Goal: Task Accomplishment & Management: Complete application form

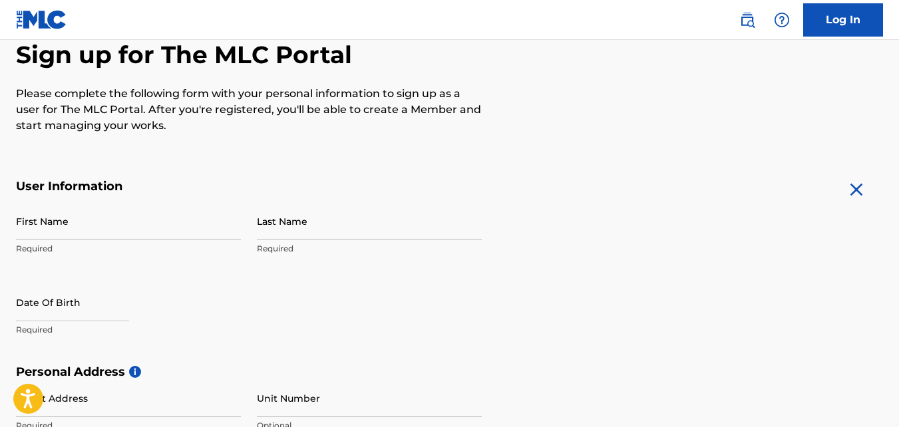
click at [165, 229] on input "First Name" at bounding box center [128, 221] width 225 height 38
type input "Saa'idah"
type input "[PERSON_NAME]"
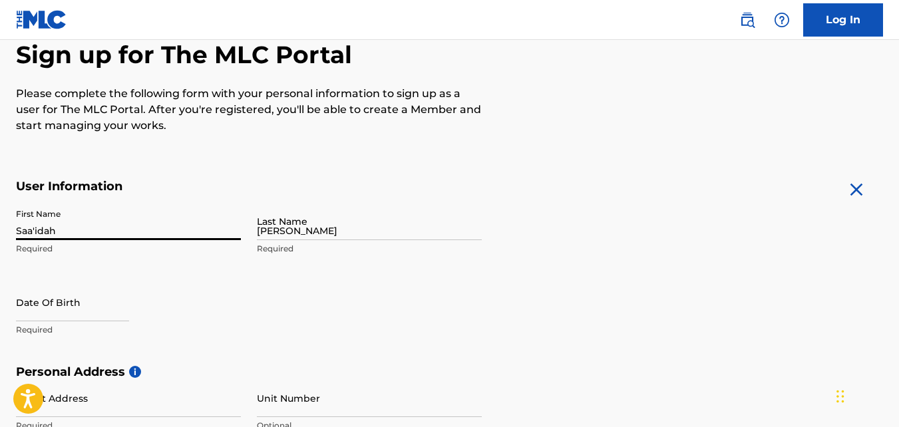
type input "2914 N. Flemming St."
type input "apt. 411"
type input "Garden City"
type input "[GEOGRAPHIC_DATA]"
type input "KS"
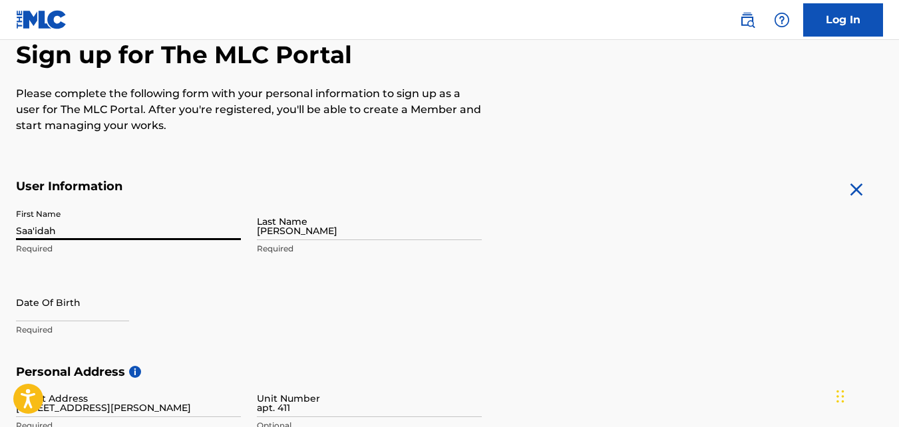
type input "67846"
type input "1"
type input "660"
type input "3179690"
type input "[EMAIL_ADDRESS][DOMAIN_NAME]"
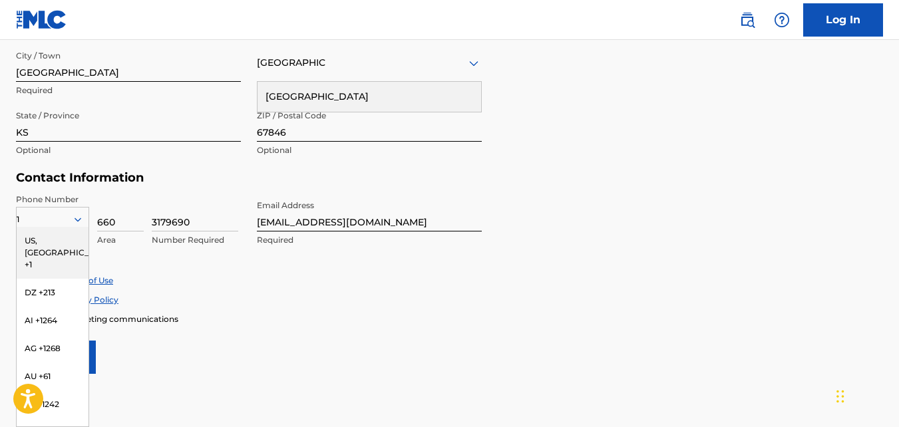
click at [56, 244] on div "US, CA +1" at bounding box center [53, 253] width 72 height 52
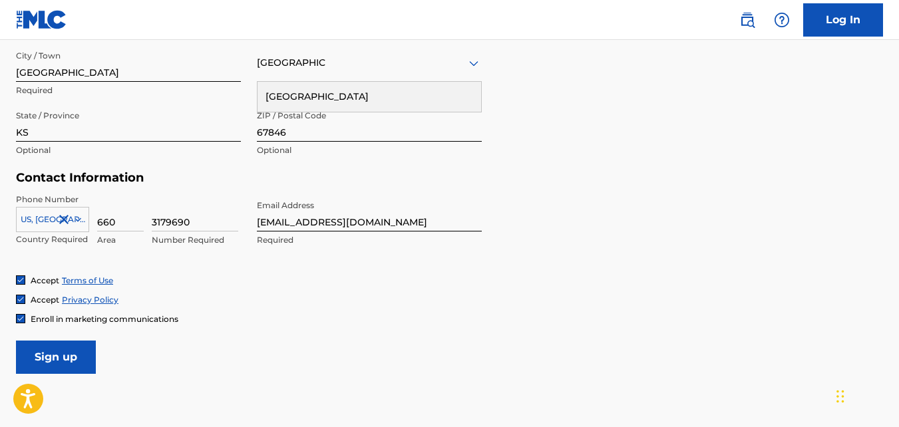
click at [117, 218] on input "660" at bounding box center [120, 213] width 47 height 38
type input "6"
type input "620"
type input "1"
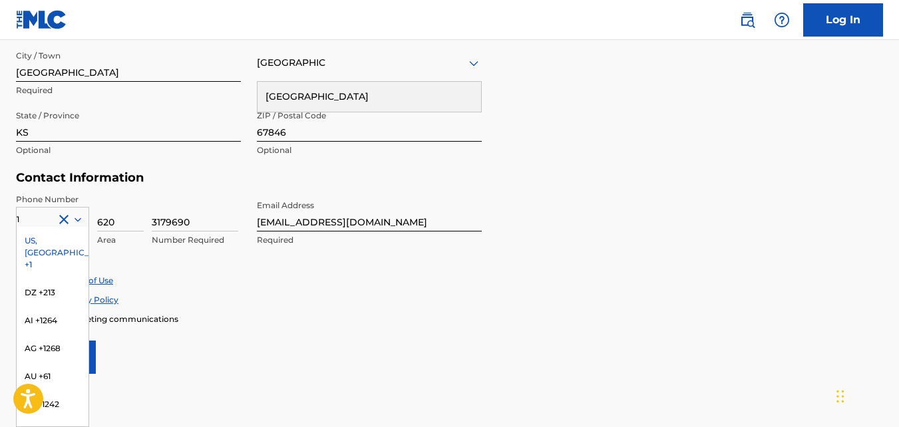
type input "620"
click at [192, 225] on input "3179690" at bounding box center [195, 213] width 86 height 38
drag, startPoint x: 204, startPoint y: 222, endPoint x: 131, endPoint y: 218, distance: 73.3
click at [131, 218] on div "1 US, CA +1 DZ +213 AI +1264 AG +1268 AU +61 BS +1242 BB +1246 BZ +501 BM +1441…" at bounding box center [128, 224] width 225 height 60
type input "7659335"
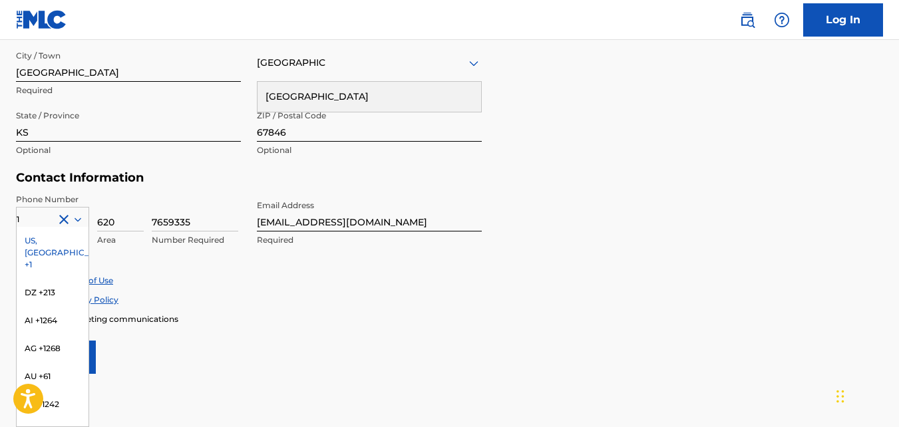
click at [474, 279] on div "Accept Terms of Use" at bounding box center [449, 280] width 867 height 11
click at [25, 241] on div "US, CA +1" at bounding box center [53, 253] width 72 height 52
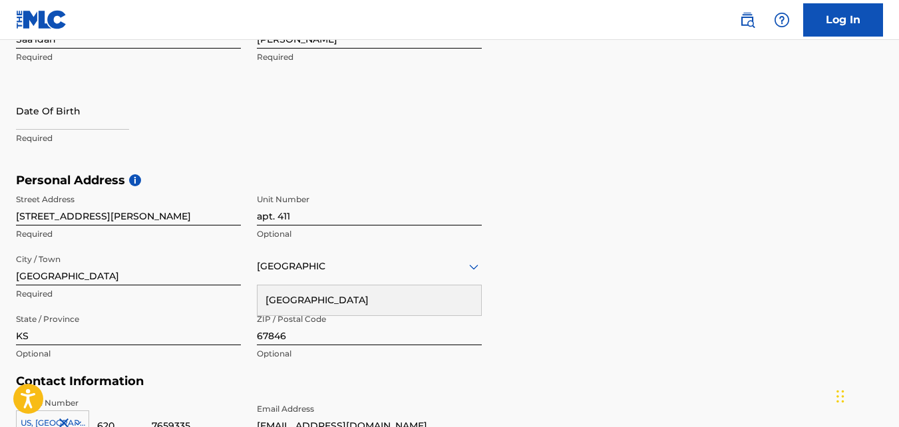
scroll to position [395, 0]
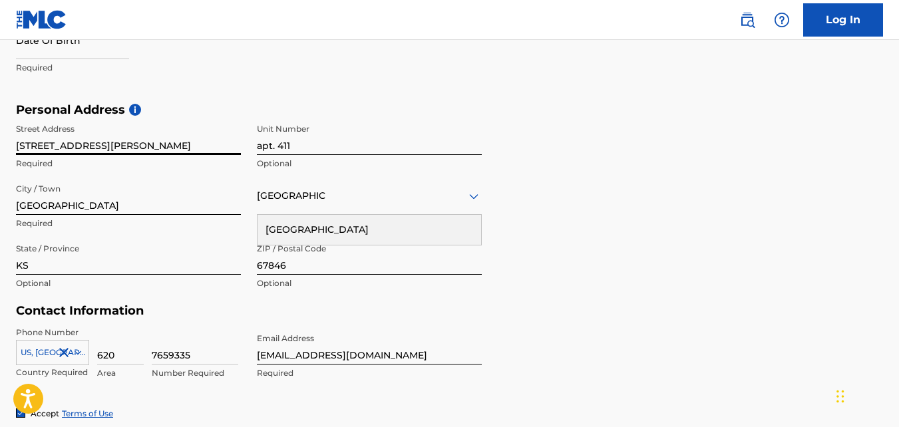
click at [30, 144] on input "2914 N. Flemming St." at bounding box center [128, 136] width 225 height 38
type input "2904 N. Flemming St."
drag, startPoint x: 304, startPoint y: 145, endPoint x: 206, endPoint y: 163, distance: 100.1
click at [206, 163] on div "Street Address 2904 N. Flemming St. Required Unit Number apt. 411 Optional City…" at bounding box center [249, 207] width 466 height 180
type input "6a"
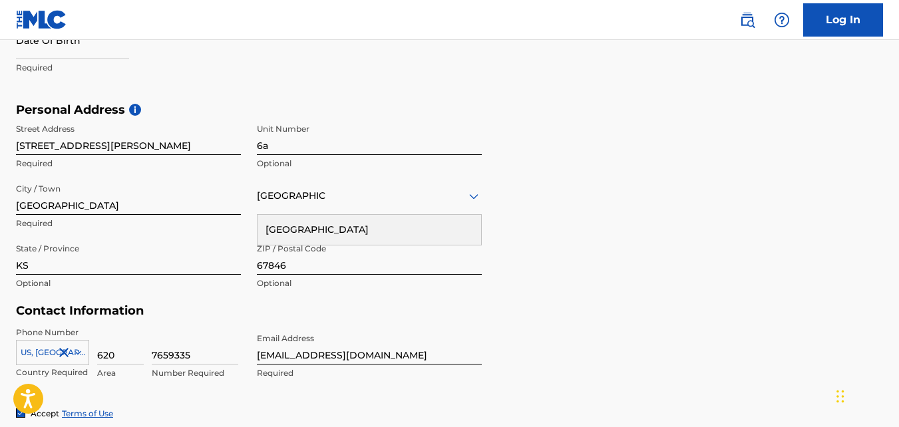
click at [669, 226] on div "Personal Address i Street Address 2904 N. Flemming St. Required Unit Number 6a …" at bounding box center [449, 203] width 867 height 202
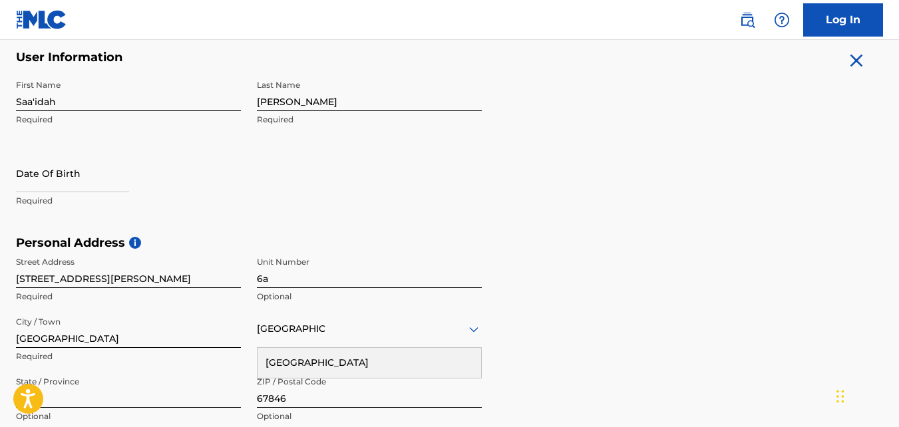
select select "8"
select select "2025"
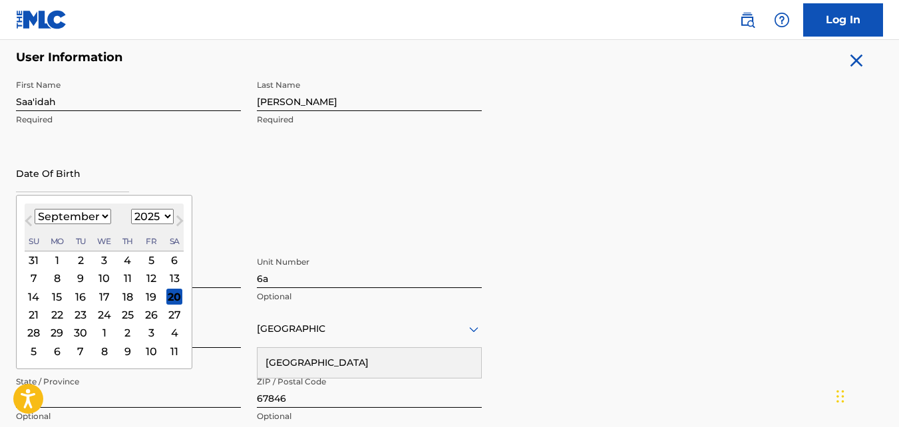
click at [66, 178] on input "text" at bounding box center [72, 173] width 113 height 38
type input "03/29/1995"
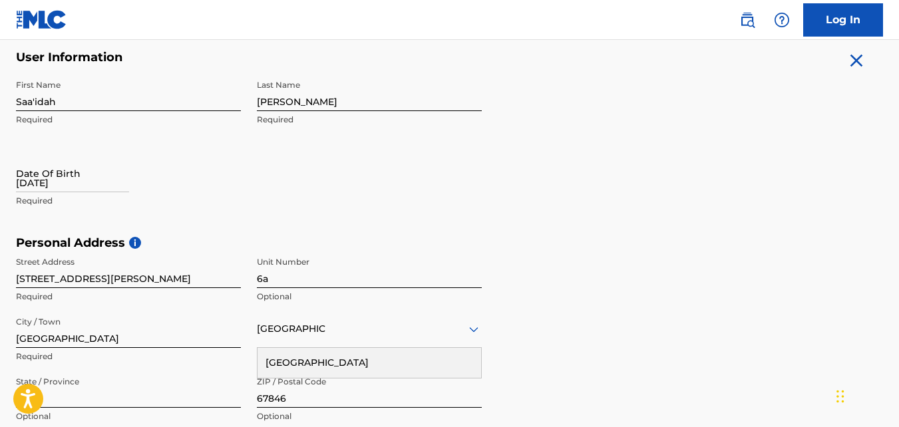
click at [162, 133] on div "First Name Saa'idah Required Last Name Wallace Required Date Of Birth 03/29/199…" at bounding box center [249, 154] width 466 height 162
click at [52, 184] on input "03/29/1995" at bounding box center [72, 173] width 113 height 38
select select "8"
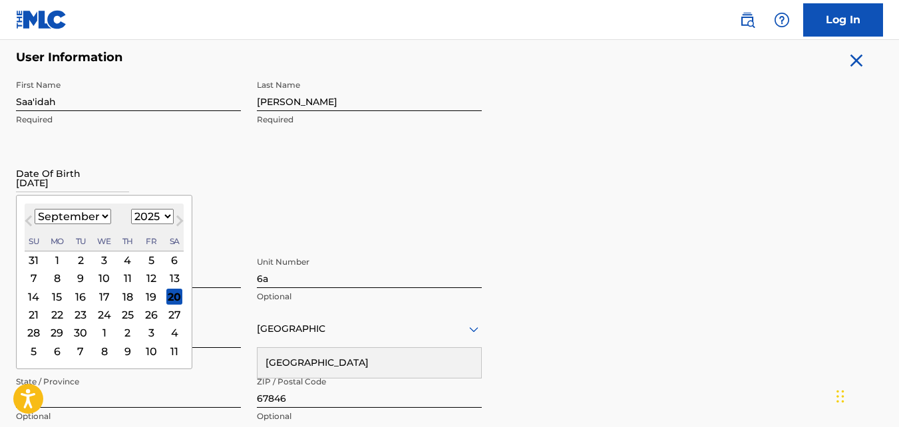
click at [146, 222] on select "1899 1900 1901 1902 1903 1904 1905 1906 1907 1908 1909 1910 1911 1912 1913 1914…" at bounding box center [152, 216] width 43 height 15
select select "1995"
click at [131, 209] on select "1899 1900 1901 1902 1903 1904 1905 1906 1907 1908 1909 1910 1911 1912 1913 1914…" at bounding box center [152, 216] width 43 height 15
click at [75, 216] on select "January February March April May June July August September October November De…" at bounding box center [73, 216] width 77 height 15
select select "2"
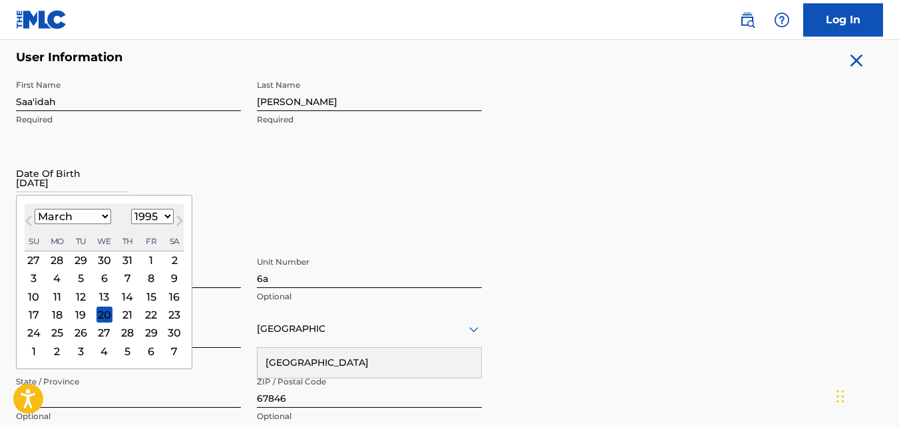
click at [35, 209] on select "January February March April May June July August September October November De…" at bounding box center [73, 216] width 77 height 15
click at [102, 331] on div "29" at bounding box center [104, 333] width 16 height 16
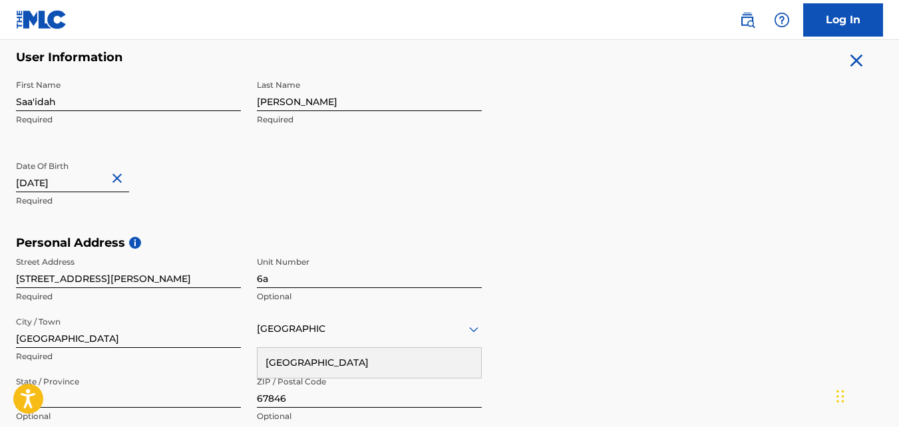
click at [257, 185] on div "First Name Saa'idah Required Last Name Wallace Required Date Of Birth 03/29/199…" at bounding box center [249, 154] width 466 height 162
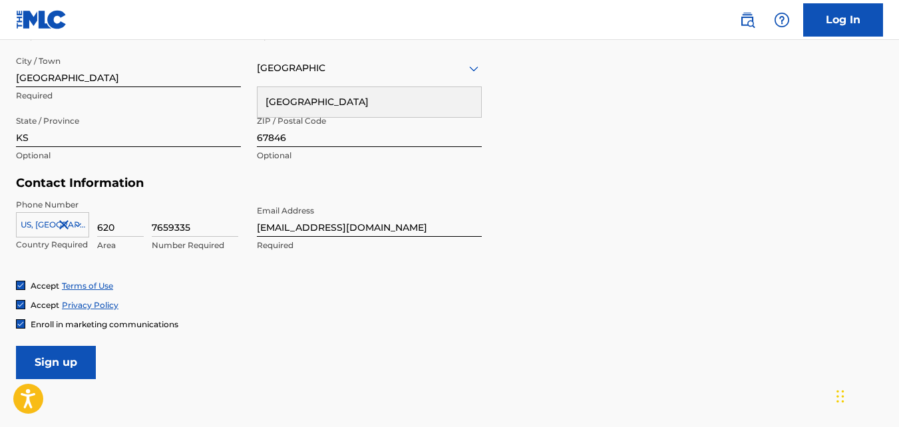
scroll to position [595, 0]
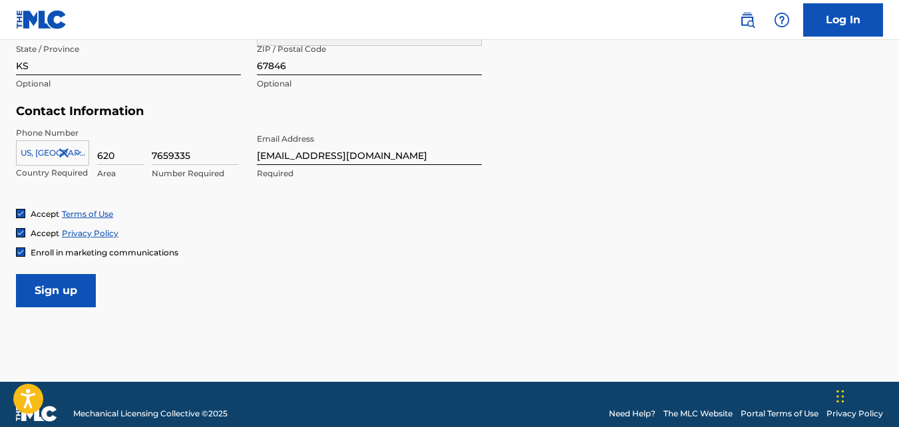
click at [58, 286] on input "Sign up" at bounding box center [56, 290] width 80 height 33
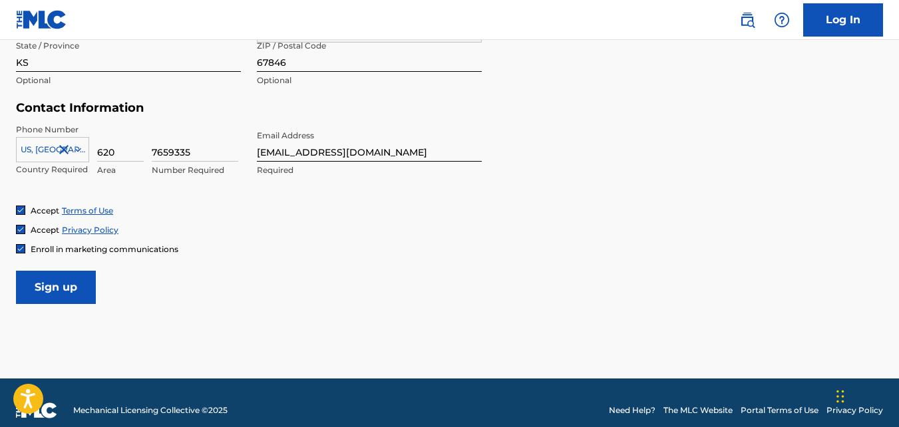
scroll to position [599, 0]
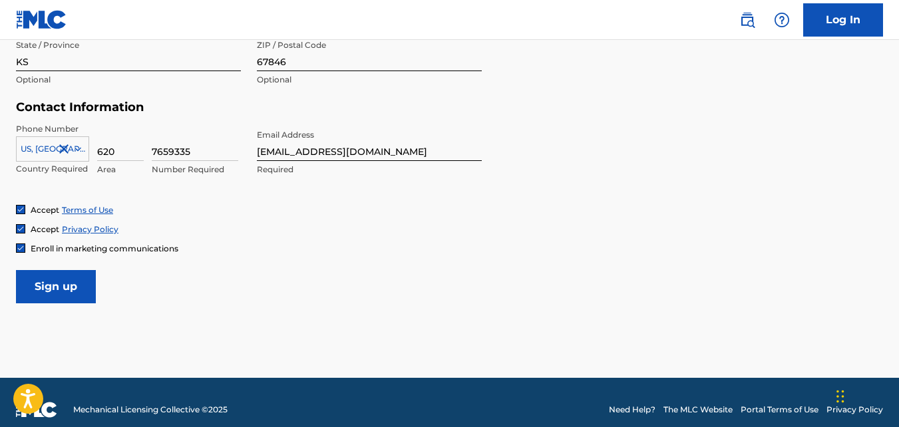
click at [61, 284] on input "Sign up" at bounding box center [56, 286] width 80 height 33
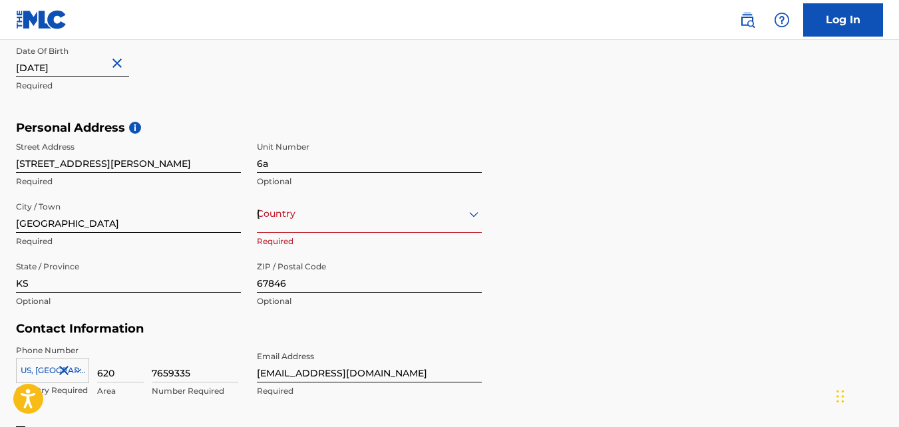
scroll to position [383, 0]
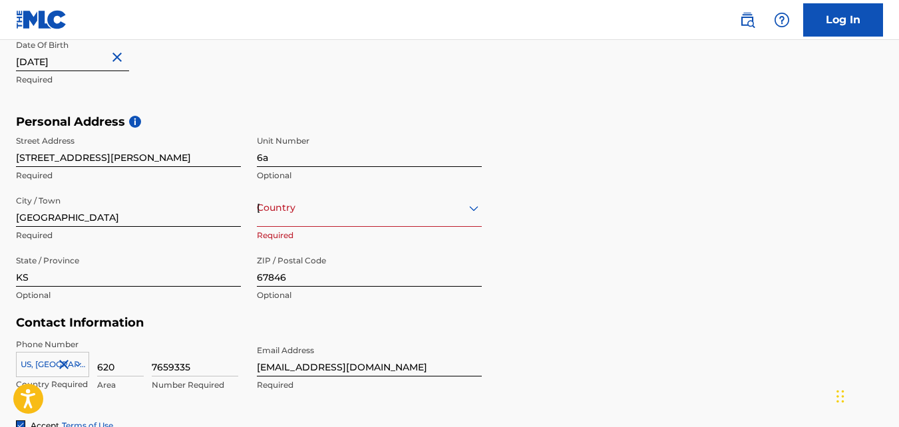
click at [280, 227] on div "option , selected. Select is focused ,type to refine list, press Down to open t…" at bounding box center [369, 208] width 225 height 38
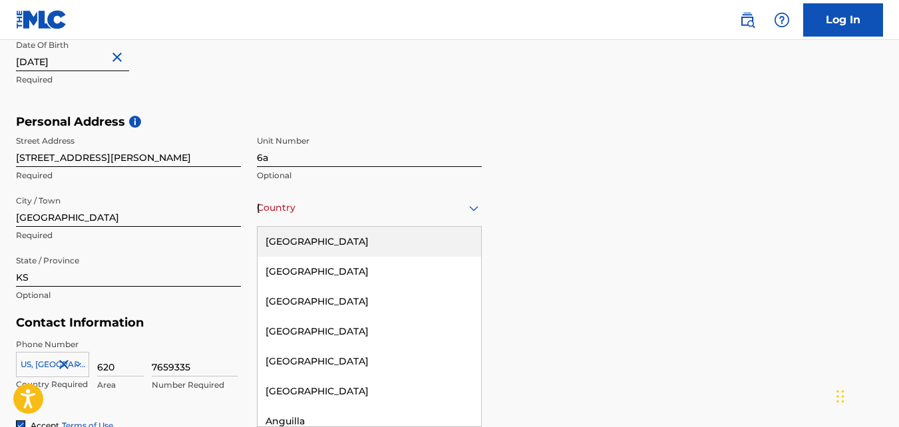
click at [275, 248] on div "[GEOGRAPHIC_DATA]" at bounding box center [369, 242] width 224 height 30
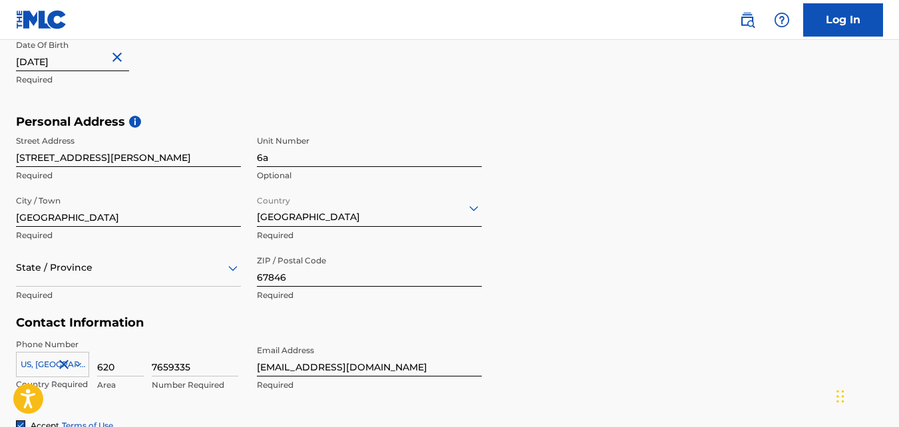
click at [582, 248] on div "Personal Address i Street Address 2904 N. Flemming St. Required Unit Number 6a …" at bounding box center [449, 215] width 867 height 202
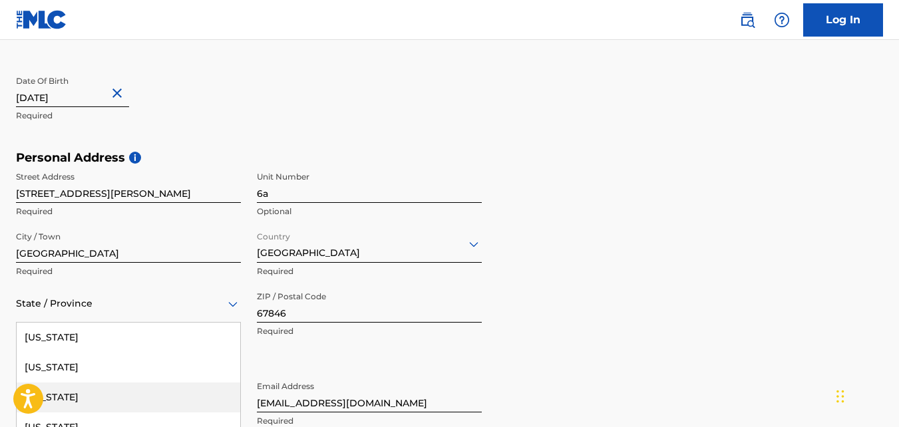
scroll to position [443, 0]
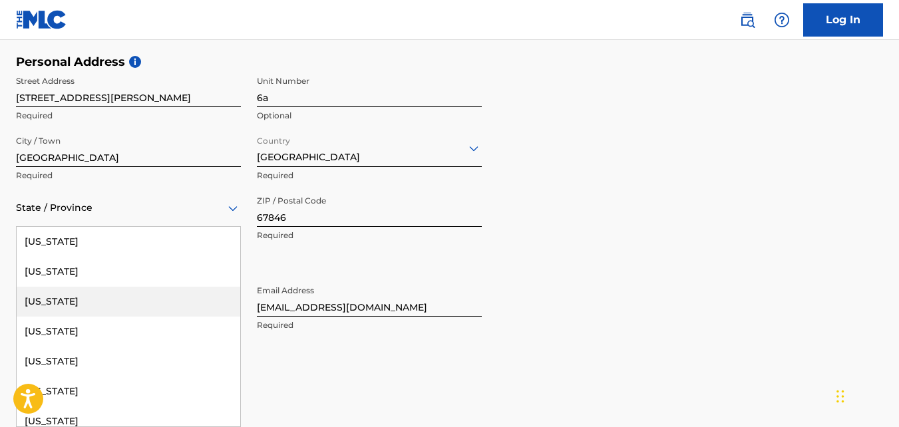
click at [112, 227] on div "57 results available. Use Up and Down to choose options, press Enter to select …" at bounding box center [128, 208] width 225 height 38
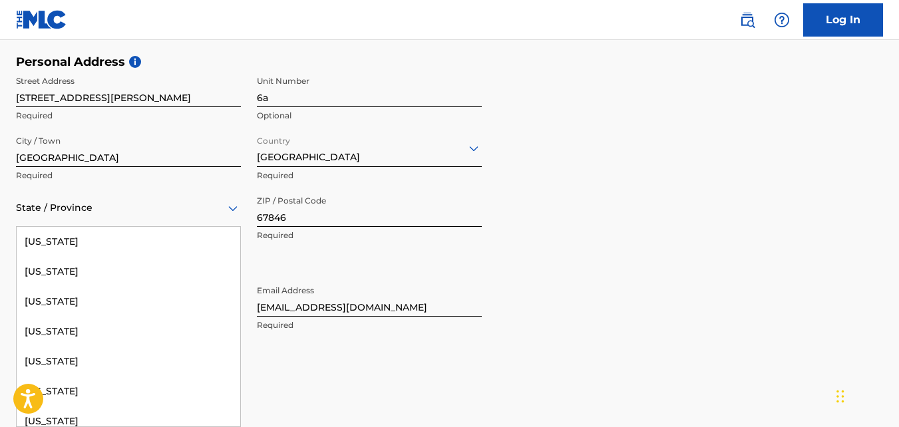
scroll to position [532, 0]
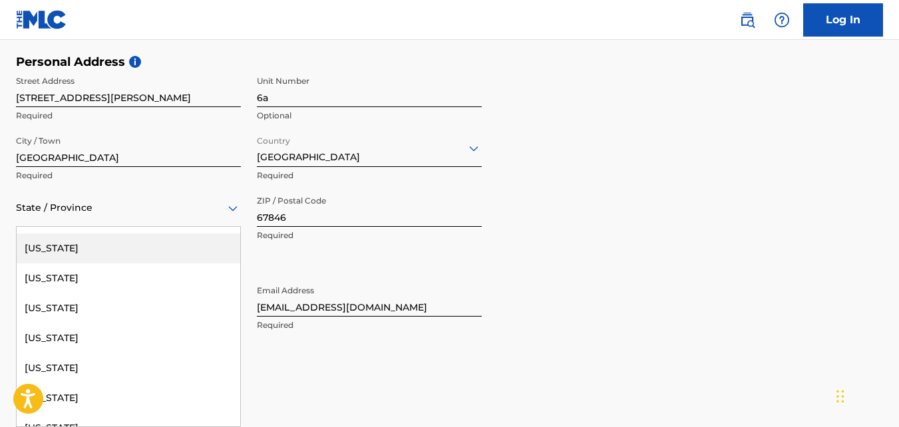
click at [100, 251] on div "[US_STATE]" at bounding box center [129, 249] width 224 height 30
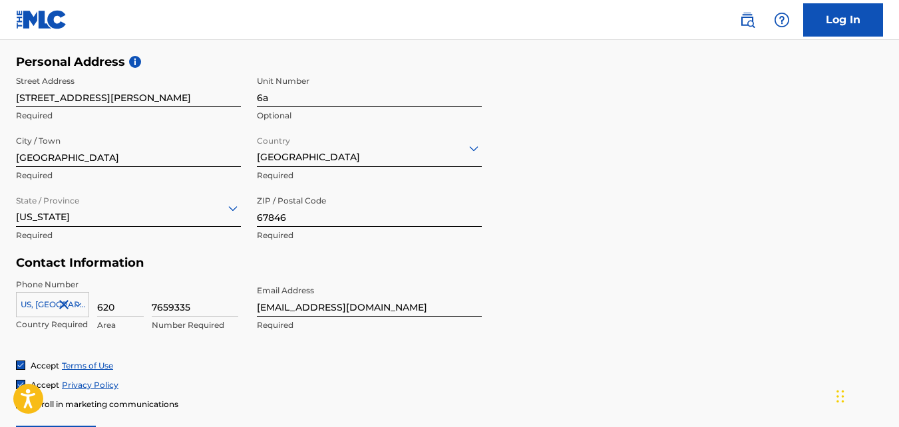
click at [649, 234] on div "Personal Address i Street Address 2904 N. Flemming St. Required Unit Number 6a …" at bounding box center [449, 156] width 867 height 202
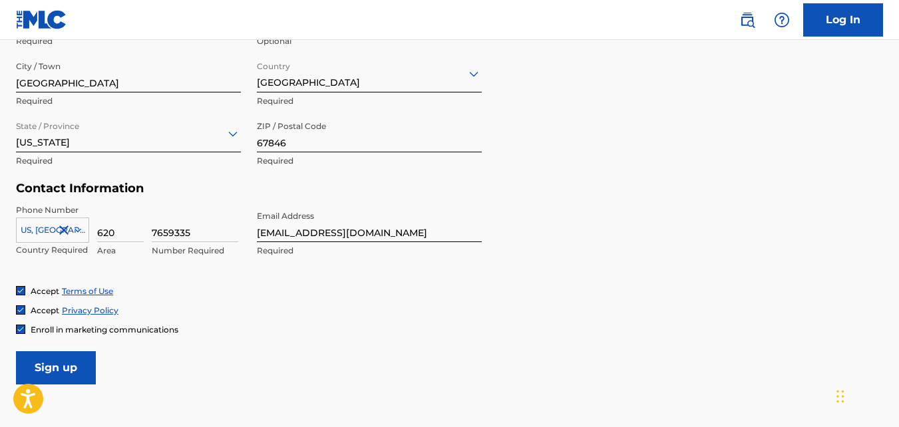
scroll to position [613, 0]
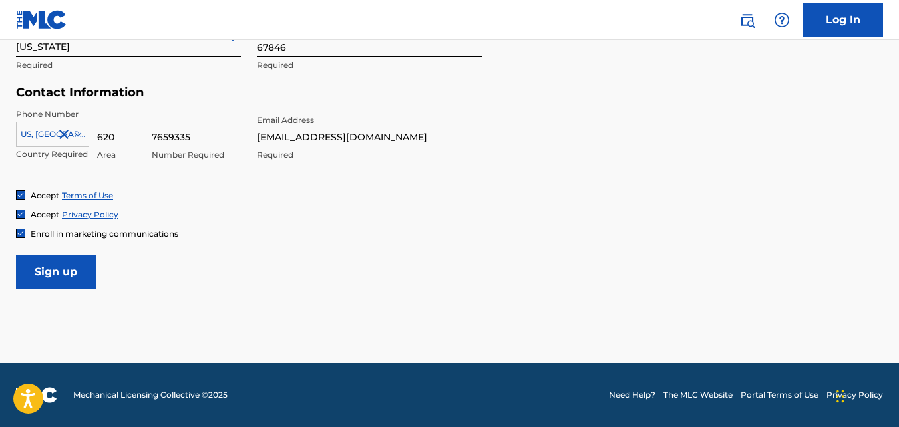
click at [67, 274] on input "Sign up" at bounding box center [56, 271] width 80 height 33
click at [829, 27] on link "Log In" at bounding box center [843, 19] width 80 height 33
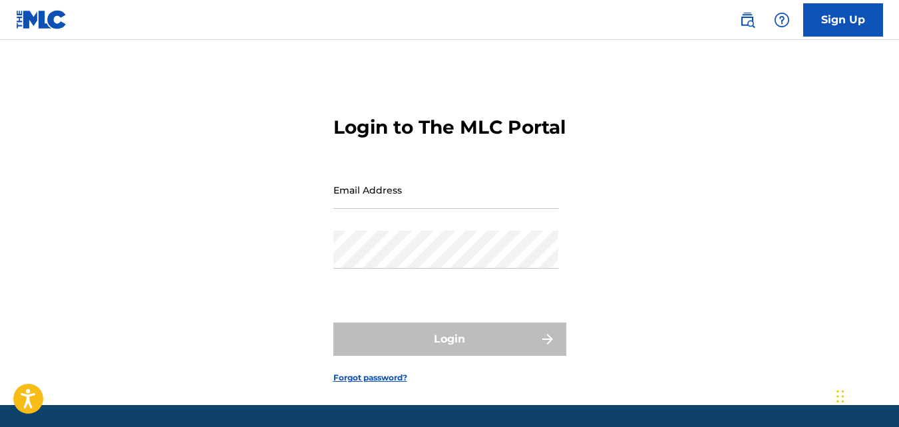
click at [468, 209] on input "Email Address" at bounding box center [445, 190] width 225 height 38
type input "[EMAIL_ADDRESS][DOMAIN_NAME]"
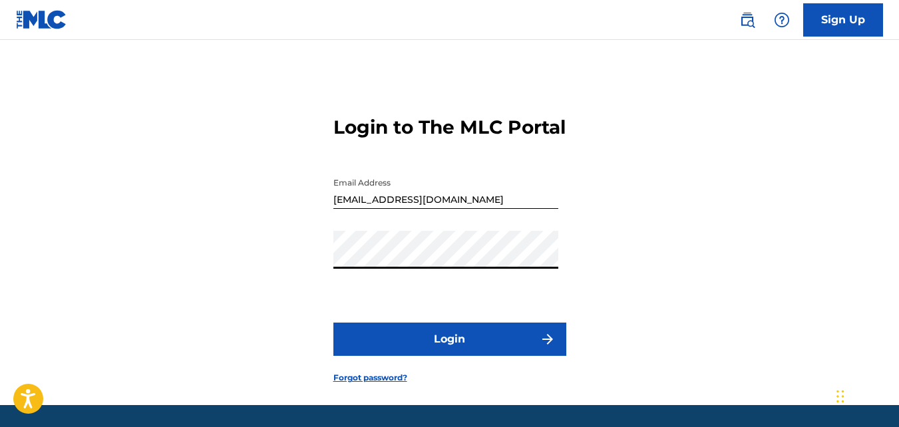
click at [333, 323] on button "Login" at bounding box center [449, 339] width 233 height 33
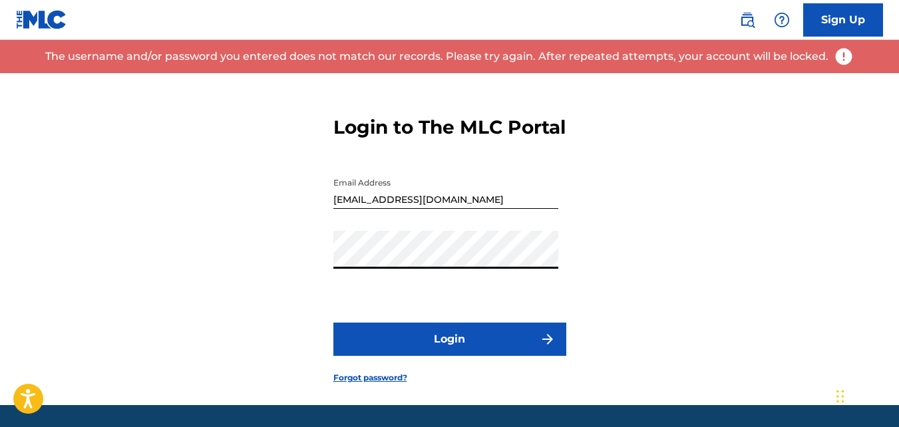
click at [383, 405] on form "Login to The MLC Portal Email Address saaidahwallace@yahoo.com Password Login F…" at bounding box center [449, 239] width 233 height 332
click at [383, 384] on link "Forgot password?" at bounding box center [370, 378] width 74 height 12
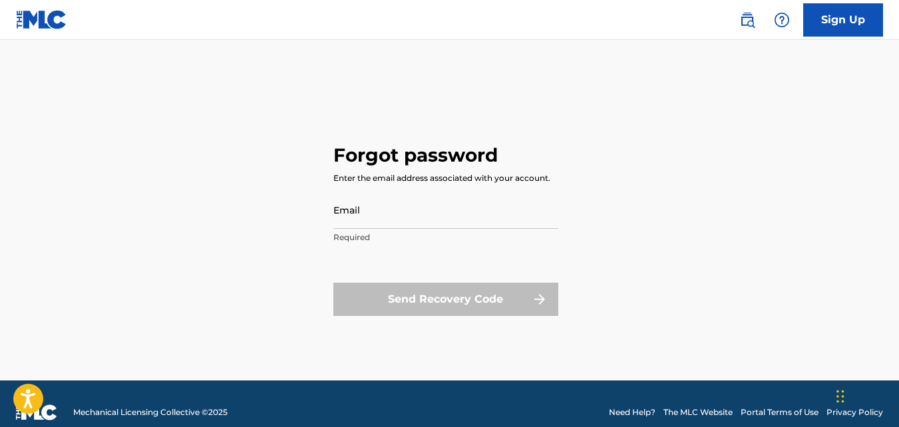
click at [391, 215] on input "Email" at bounding box center [445, 210] width 225 height 38
type input "[EMAIL_ADDRESS][DOMAIN_NAME]"
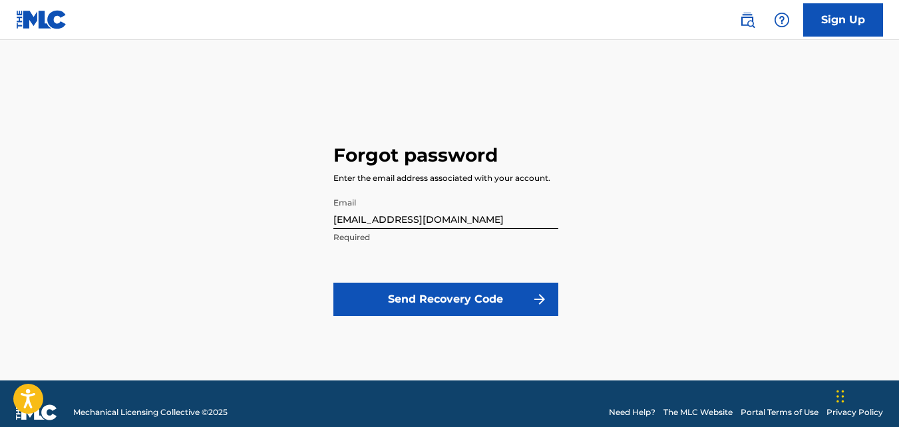
click at [413, 308] on button "Send Recovery Code" at bounding box center [445, 299] width 225 height 33
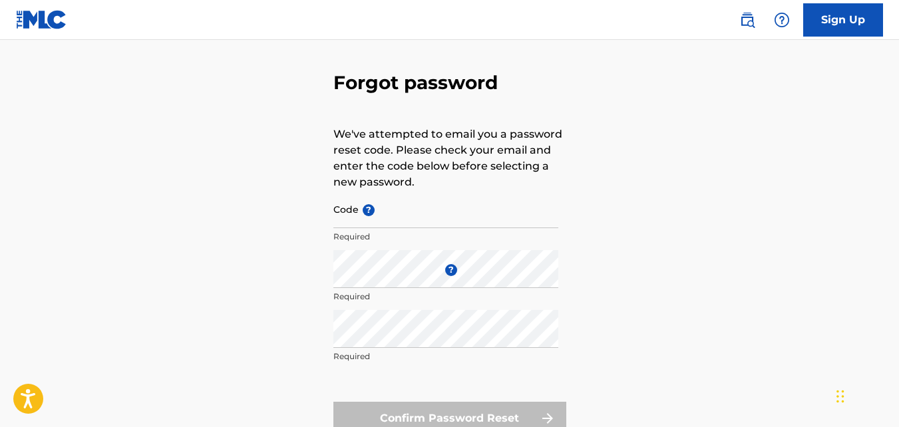
scroll to position [67, 0]
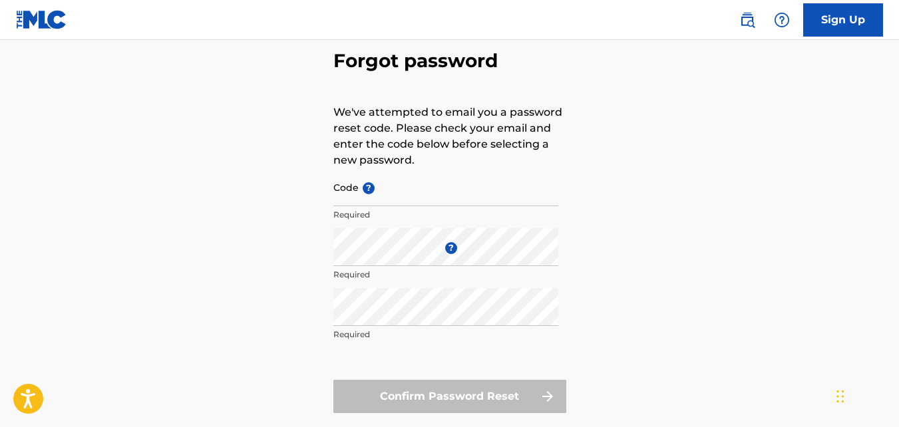
click at [401, 199] on input "Code ?" at bounding box center [445, 187] width 225 height 38
paste input "FP_c72700ec0b4ce8588c2f1c90218c"
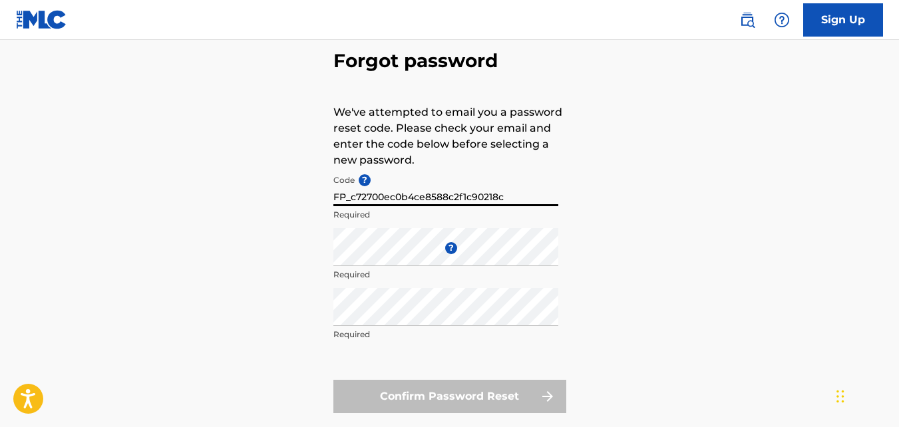
type input "FP_c72700ec0b4ce8588c2f1c90218c"
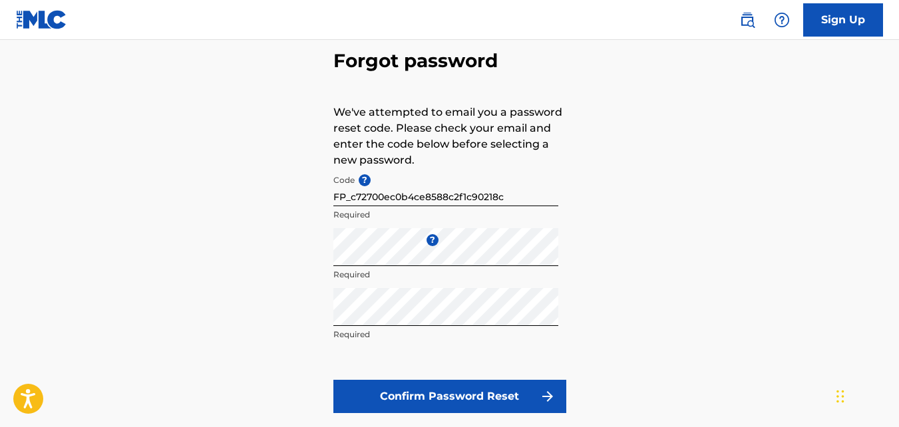
click at [514, 397] on button "Confirm Password Reset" at bounding box center [449, 396] width 233 height 33
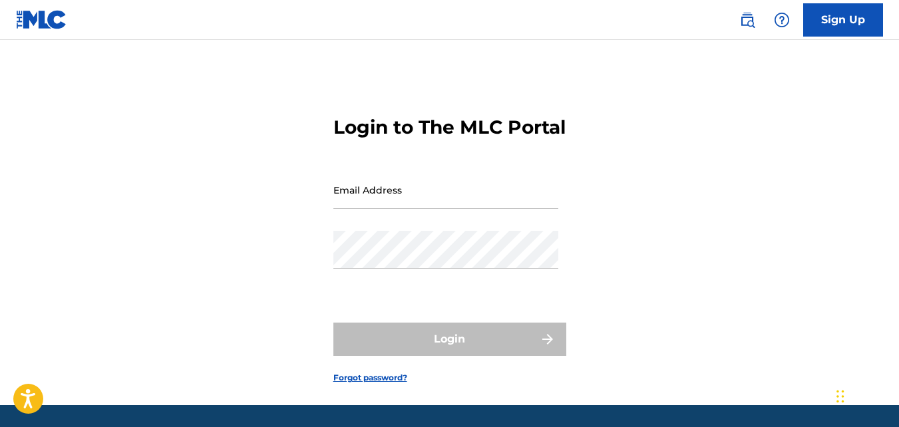
drag, startPoint x: 344, startPoint y: 321, endPoint x: 257, endPoint y: 461, distance: 164.9
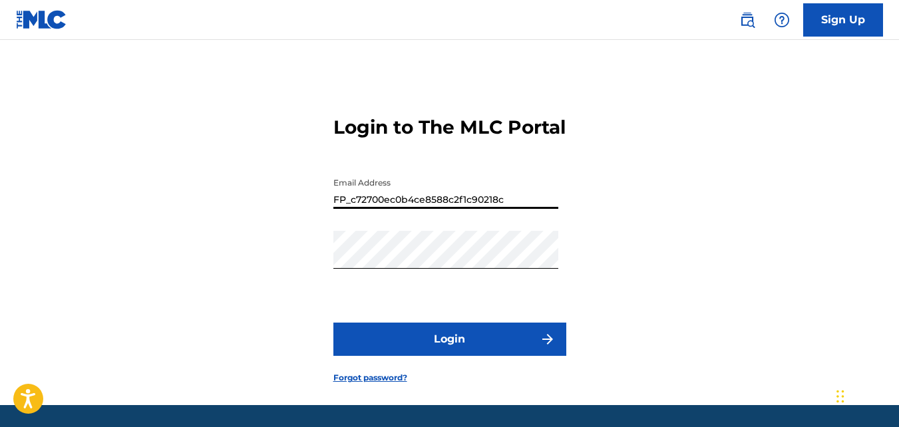
click at [472, 209] on input "FP_c72700ec0b4ce8588c2f1c90218c" at bounding box center [445, 190] width 225 height 38
click at [471, 209] on input "FP_c72700ec0b4ce8588c2f1c90218c" at bounding box center [445, 190] width 225 height 38
type input "[EMAIL_ADDRESS][DOMAIN_NAME]"
click at [577, 154] on div "Login to The MLC Portal Email Address saaidahwallace@yahoo.com Password Login F…" at bounding box center [449, 239] width 899 height 332
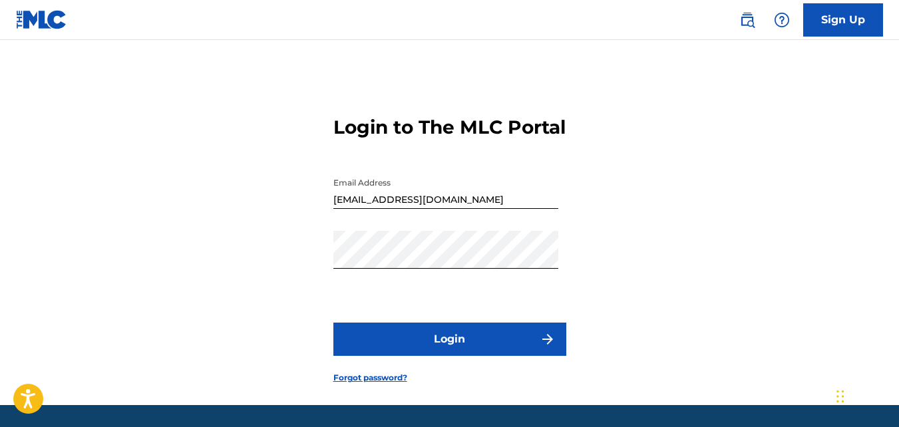
click at [456, 356] on button "Login" at bounding box center [449, 339] width 233 height 33
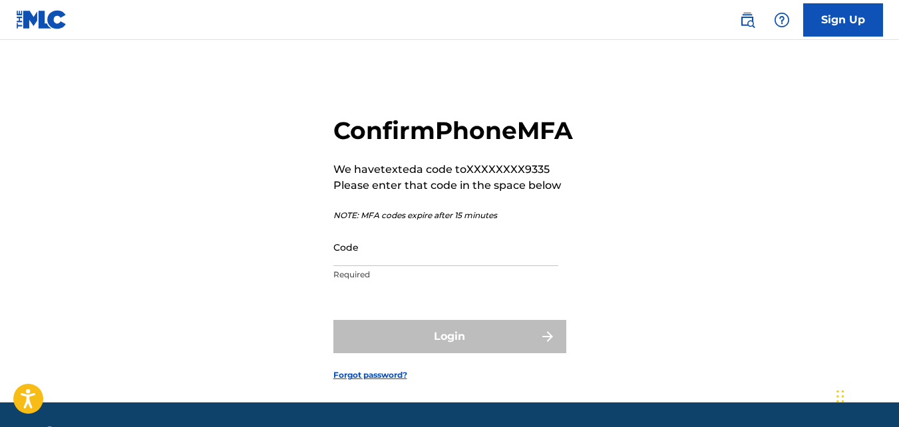
click at [418, 266] on input "Code" at bounding box center [445, 247] width 225 height 38
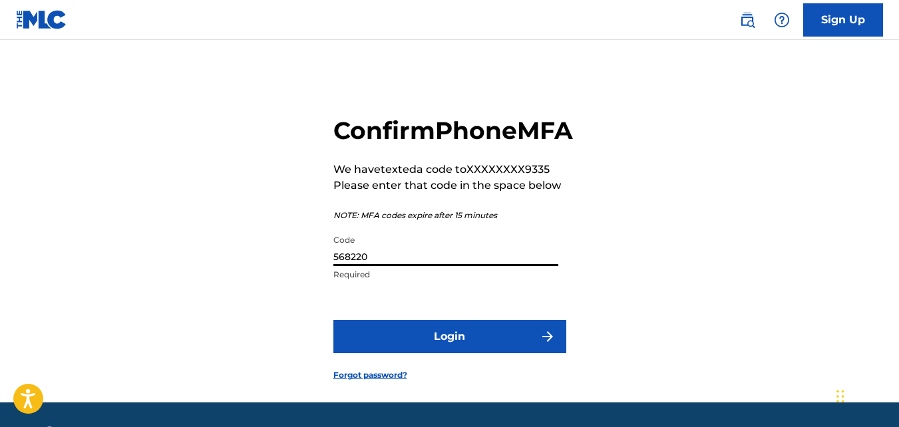
type input "568220"
click at [333, 320] on button "Login" at bounding box center [449, 336] width 233 height 33
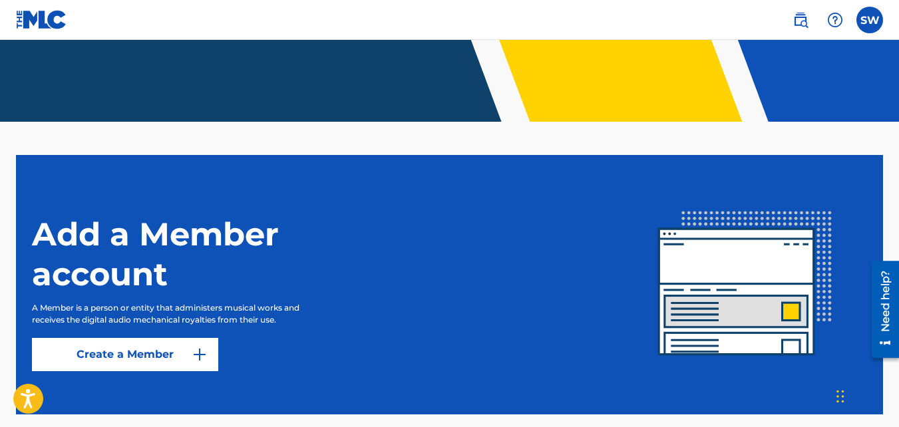
scroll to position [333, 0]
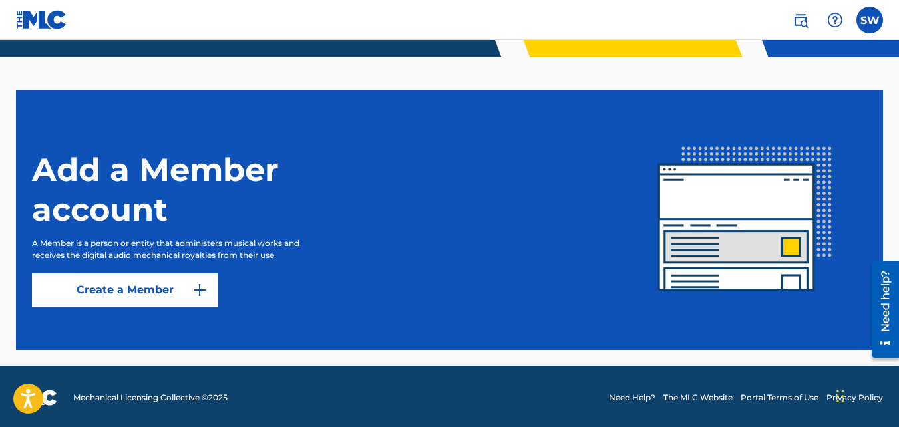
click at [160, 192] on h1 "Add a Member account" at bounding box center [198, 190] width 333 height 80
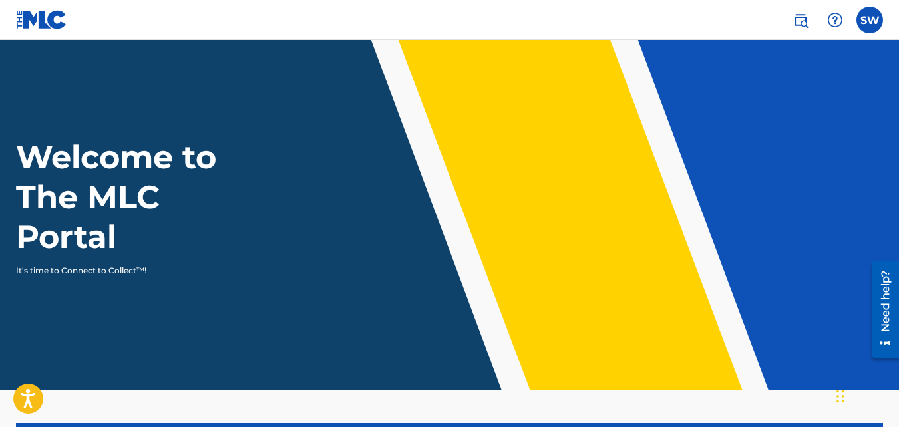
scroll to position [335, 0]
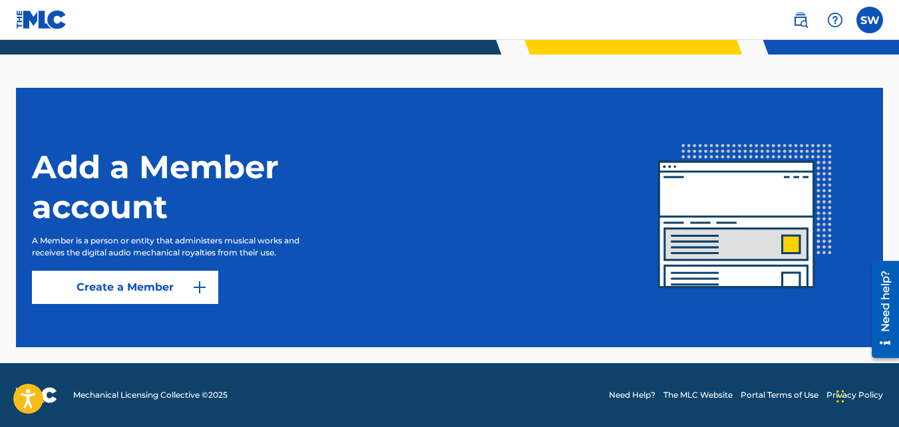
click at [150, 283] on link "Create a Member" at bounding box center [125, 287] width 186 height 33
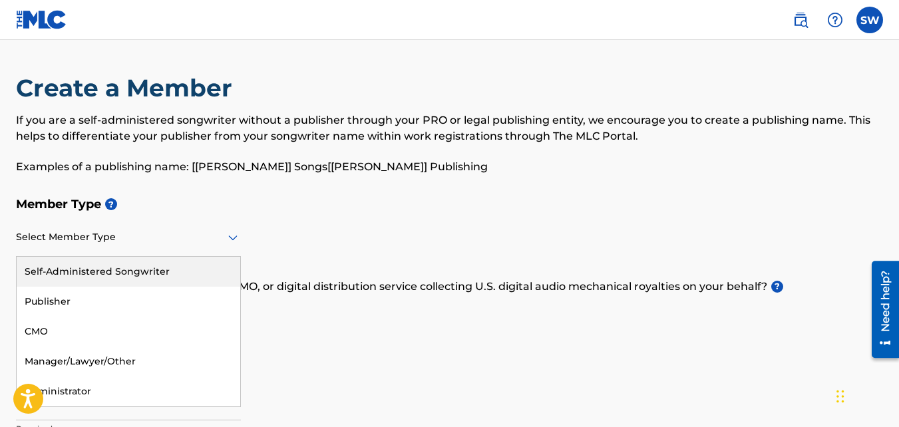
click at [118, 241] on div at bounding box center [128, 237] width 225 height 17
click at [132, 273] on div "Self-Administered Songwriter" at bounding box center [129, 272] width 224 height 30
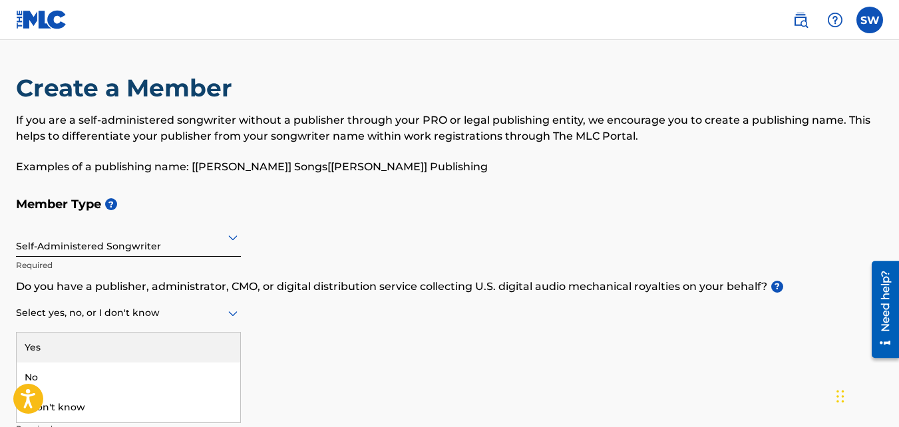
click at [206, 317] on div at bounding box center [128, 313] width 225 height 17
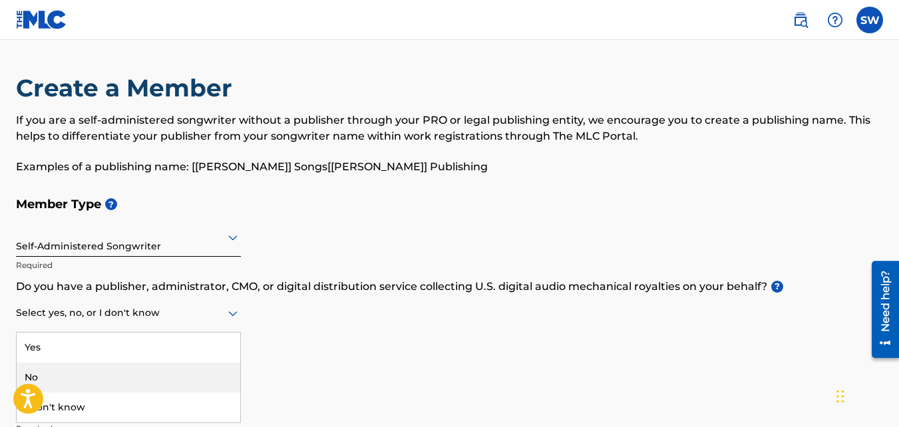
click at [138, 369] on div "No" at bounding box center [129, 378] width 224 height 30
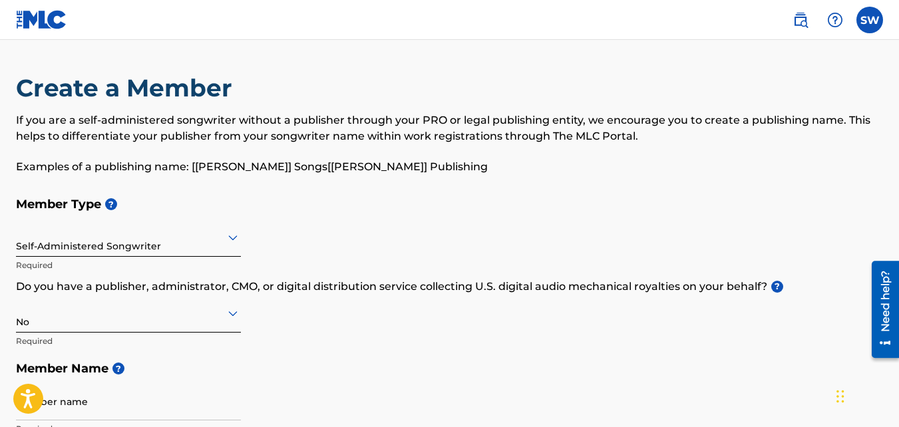
click at [333, 336] on div "Member Type ? Self-Administered Songwriter Required Do you have a publisher, ad…" at bounding box center [449, 316] width 867 height 252
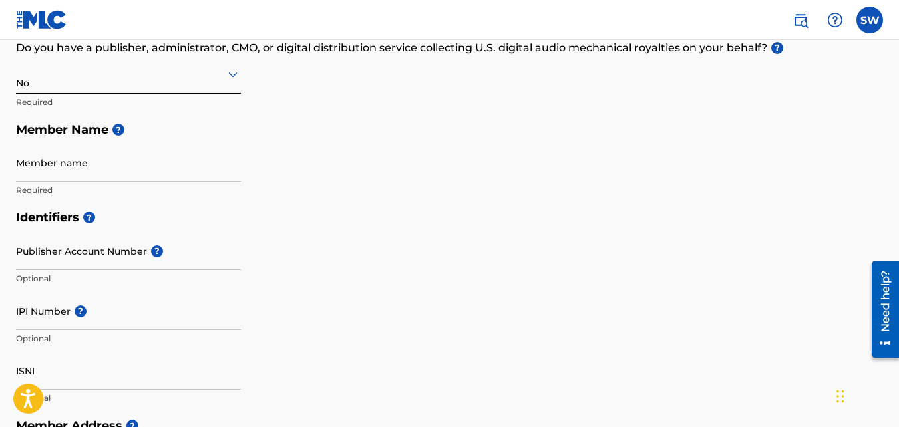
scroll to position [266, 0]
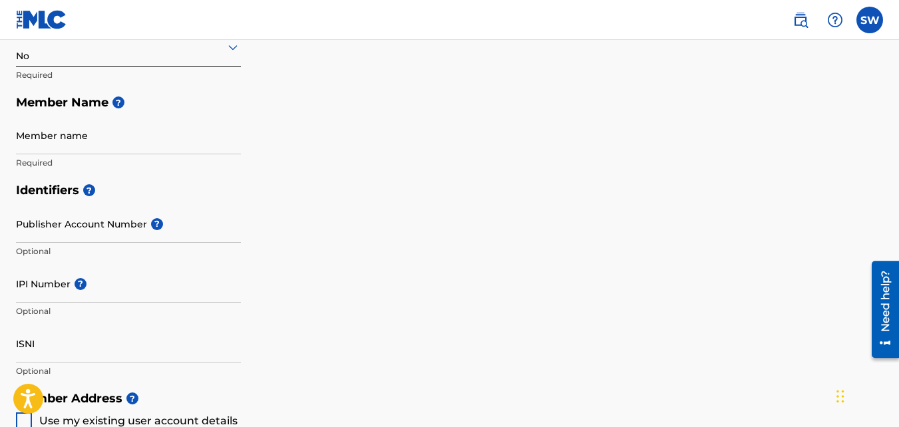
click at [136, 147] on input "Member name" at bounding box center [128, 135] width 225 height 38
click at [345, 116] on div "Member Type ? Self-Administered Songwriter Required Do you have a publisher, ad…" at bounding box center [449, 50] width 867 height 252
drag, startPoint x: 47, startPoint y: 146, endPoint x: -3, endPoint y: 142, distance: 50.1
type input "[PERSON_NAME]"
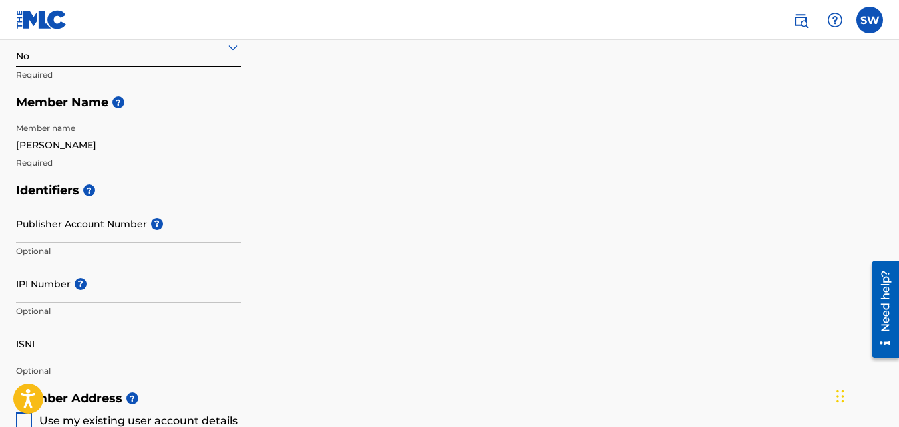
click at [617, 233] on div "Identifiers ? Publisher Account Number ? Optional IPI Number ? Optional ISNI Op…" at bounding box center [449, 280] width 867 height 208
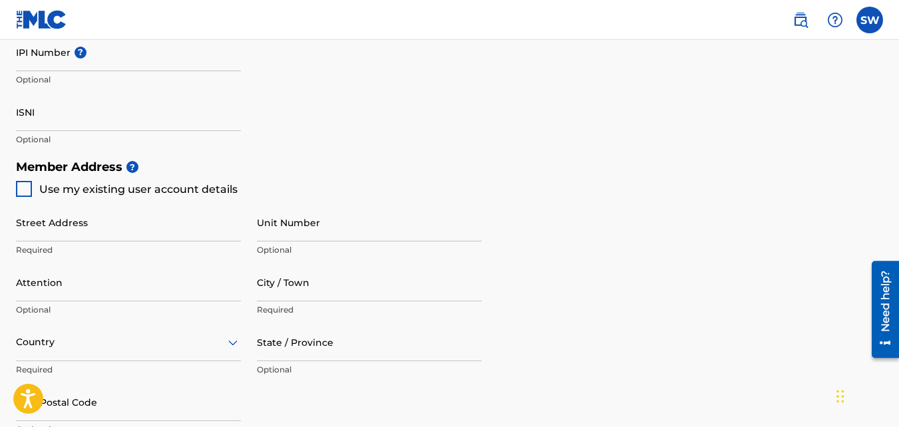
scroll to position [532, 0]
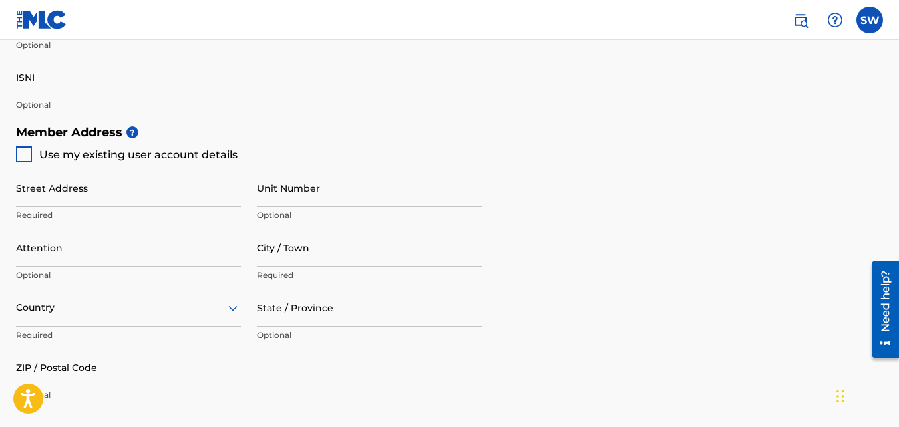
click at [23, 152] on div at bounding box center [24, 154] width 16 height 16
type input "[STREET_ADDRESS][PERSON_NAME]"
type input "[GEOGRAPHIC_DATA]"
type input "67846"
type input "620"
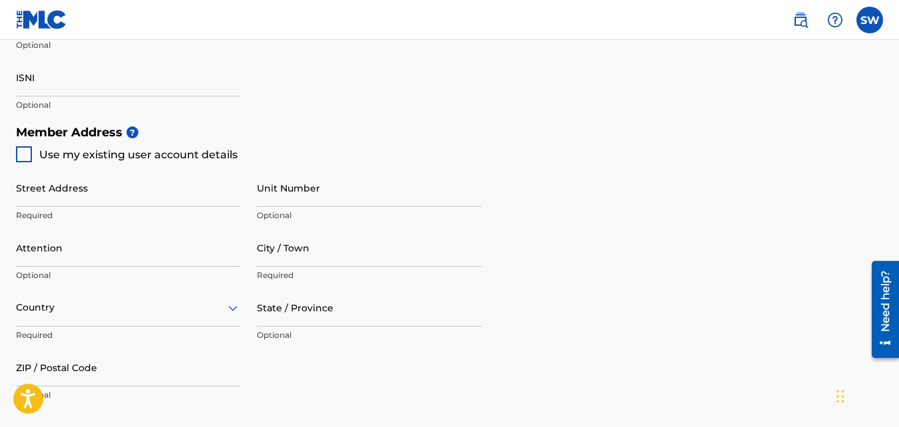
type input "7659335"
type input "[EMAIL_ADDRESS][DOMAIN_NAME]"
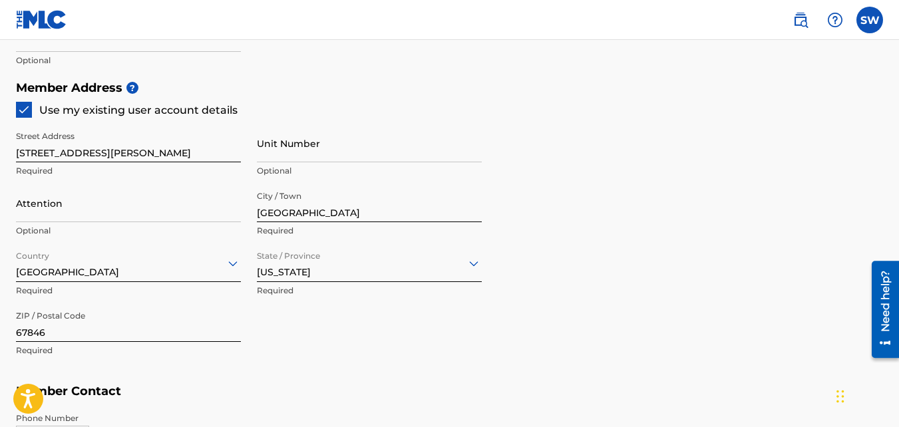
scroll to position [599, 0]
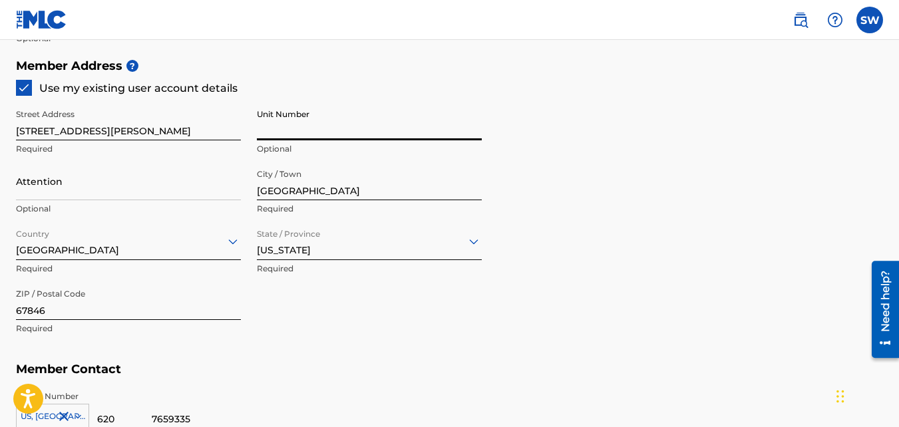
click at [322, 128] on input "Unit Number" at bounding box center [369, 121] width 225 height 38
type input "6a"
type input "[GEOGRAPHIC_DATA]"
type input "KS"
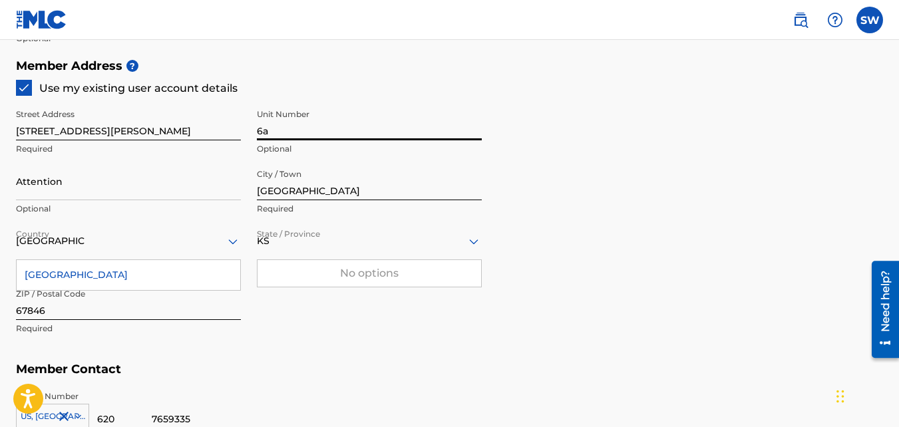
click at [321, 307] on div "Street Address 2904 n Fleming street Required Unit Number 6a Optional Attention…" at bounding box center [249, 222] width 466 height 253
click at [52, 191] on input "Attention" at bounding box center [128, 181] width 225 height 38
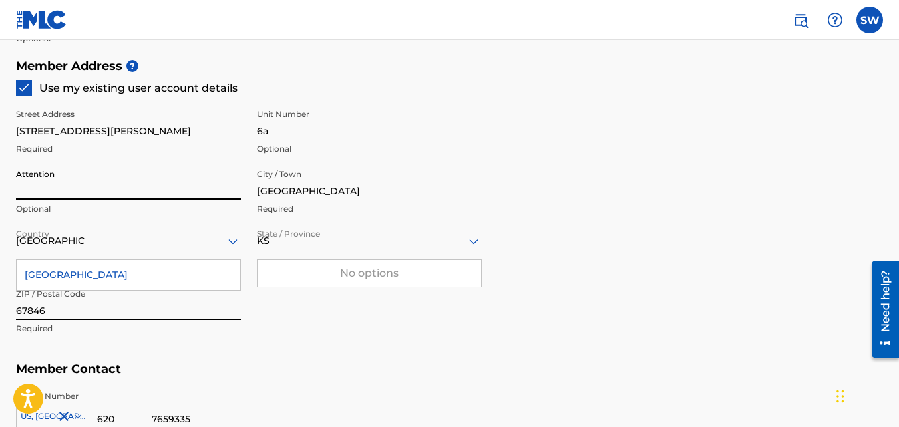
click at [600, 190] on div "Member Address ? Use my existing user account details Street Address 2904 n Fle…" at bounding box center [449, 204] width 867 height 304
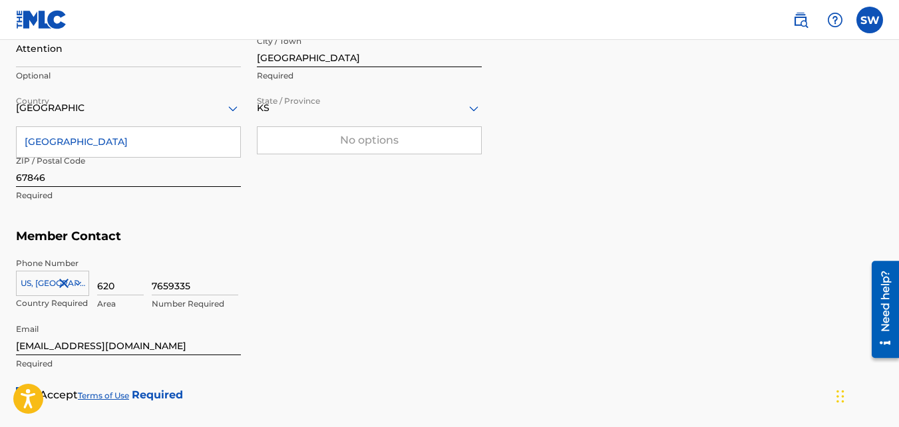
scroll to position [865, 0]
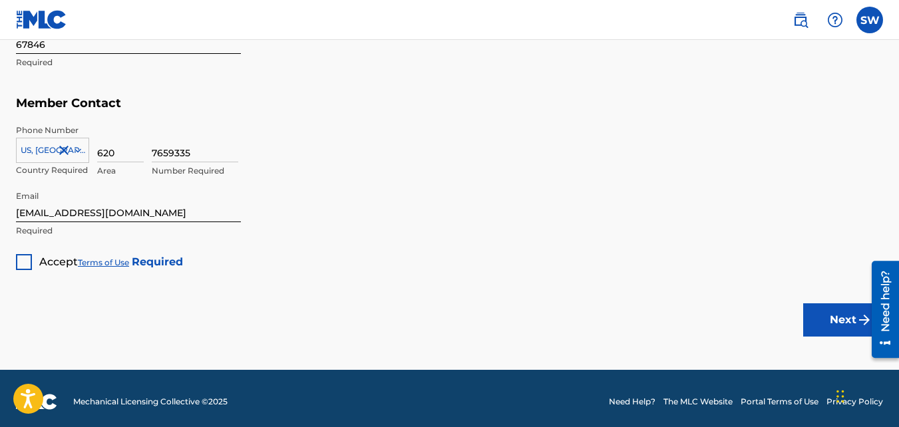
click at [16, 265] on div at bounding box center [24, 262] width 16 height 16
click at [841, 311] on button "Next" at bounding box center [843, 319] width 80 height 33
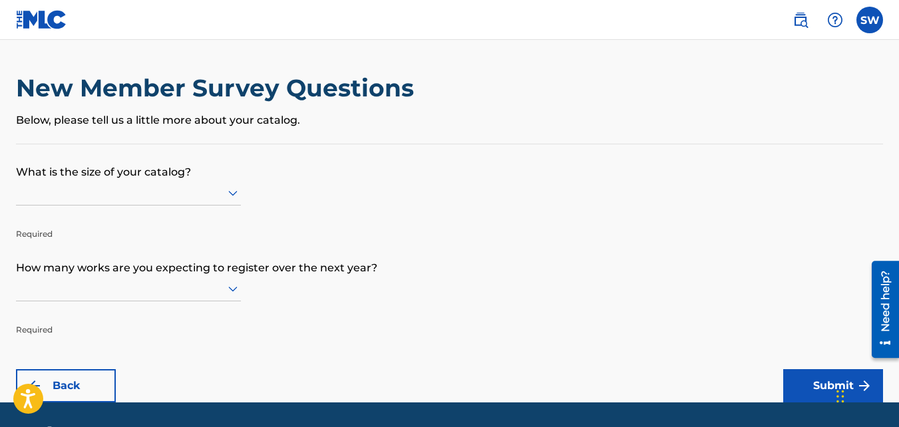
click at [102, 191] on div at bounding box center [128, 192] width 225 height 17
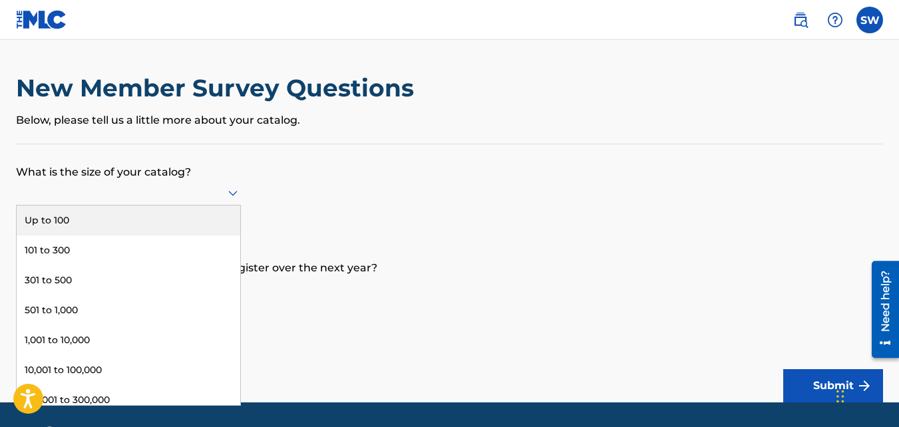
click at [102, 215] on div "Up to 100" at bounding box center [129, 221] width 224 height 30
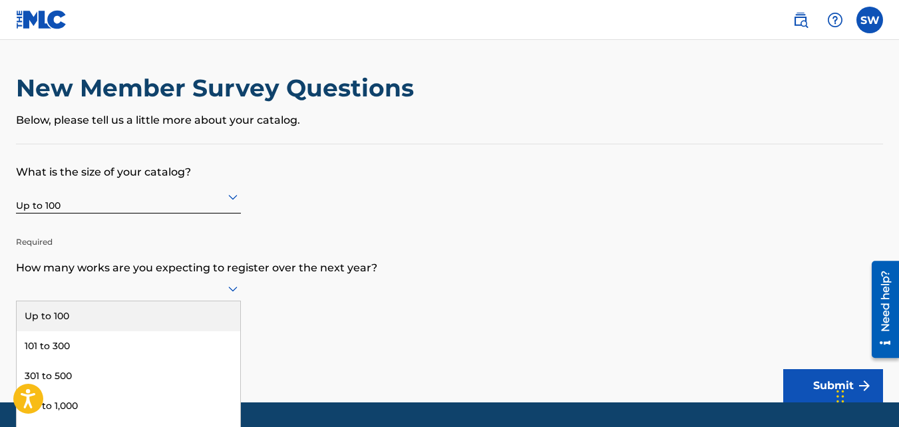
scroll to position [39, 0]
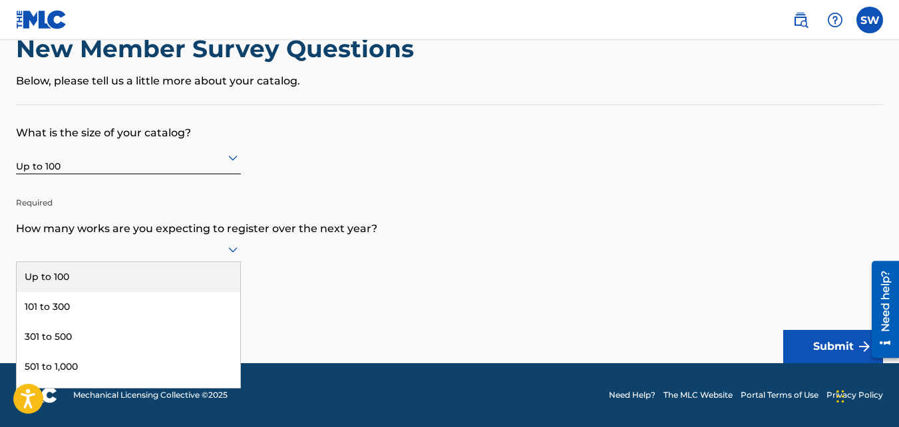
click at [167, 262] on div "9 results available. Use Up and Down to choose options, press Enter to select t…" at bounding box center [128, 249] width 225 height 25
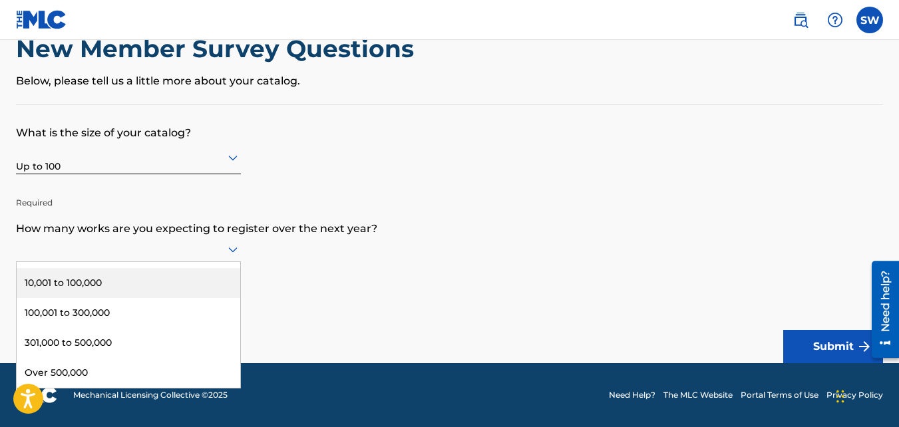
scroll to position [0, 0]
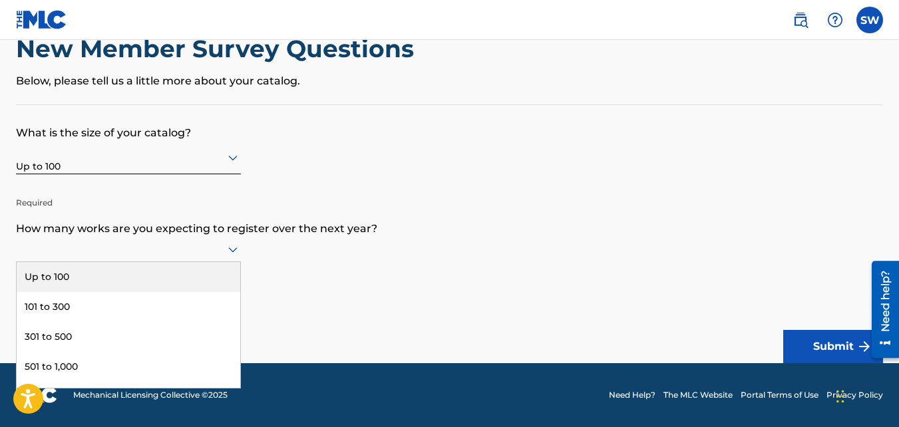
click at [157, 272] on div "Up to 100" at bounding box center [129, 277] width 224 height 30
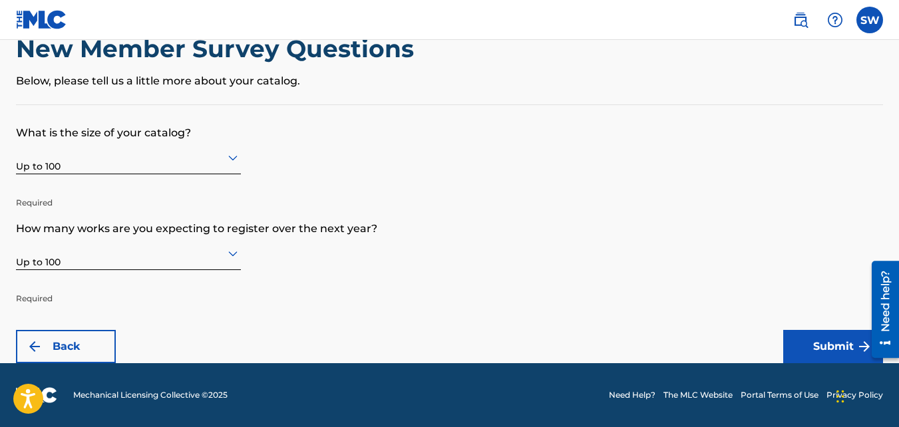
click at [361, 282] on form "What is the size of your catalog? Up to 100 Required How many works are you exp…" at bounding box center [449, 234] width 867 height 258
click at [844, 337] on button "Submit" at bounding box center [833, 346] width 100 height 33
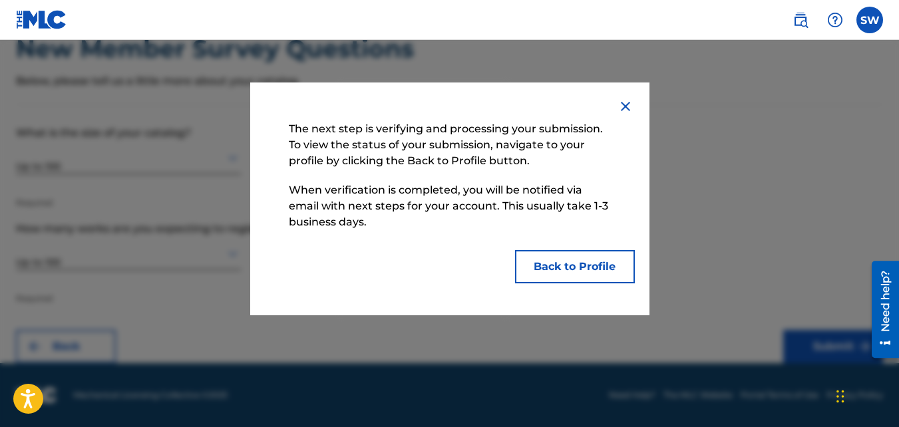
click at [538, 273] on button "Back to Profile" at bounding box center [575, 266] width 120 height 33
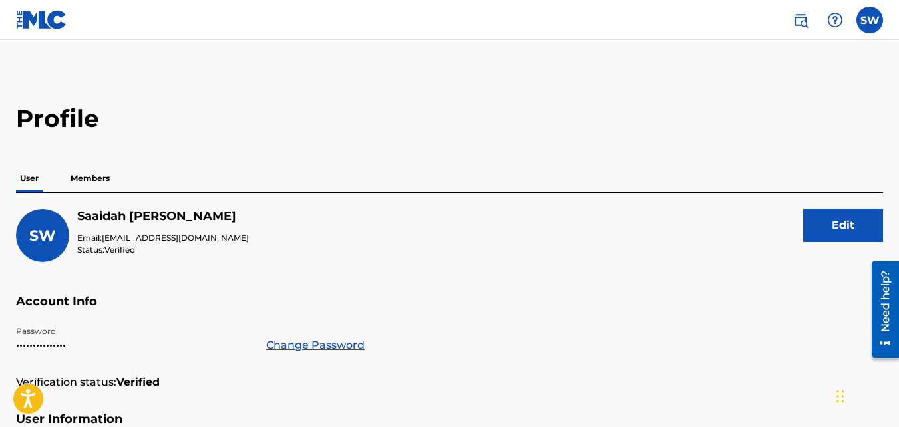
click at [100, 174] on p "Members" at bounding box center [90, 178] width 47 height 28
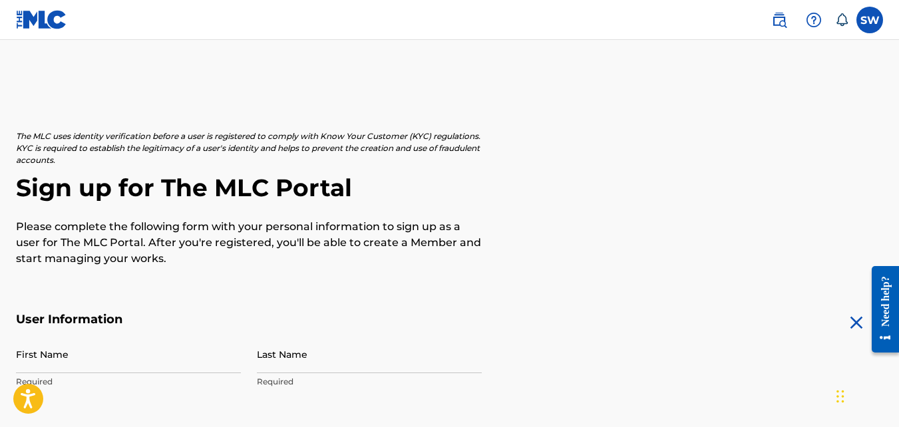
click at [861, 18] on label at bounding box center [869, 20] width 27 height 27
click at [870, 20] on input "SW [PERSON_NAME] [EMAIL_ADDRESS][DOMAIN_NAME] Notification Preferences Profile …" at bounding box center [870, 20] width 0 height 0
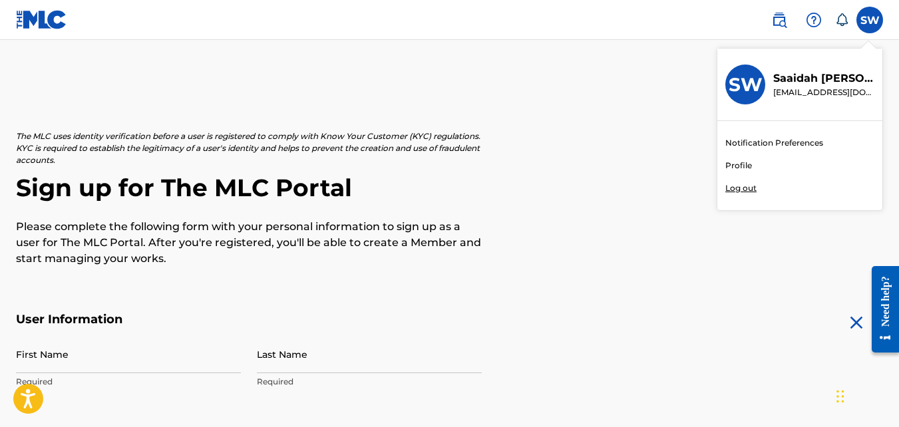
click at [741, 166] on link "Profile" at bounding box center [738, 166] width 27 height 12
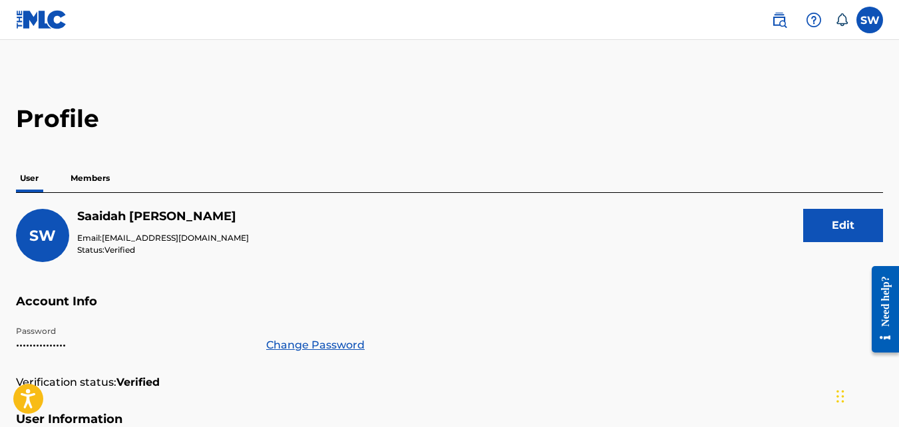
click at [106, 181] on p "Members" at bounding box center [90, 178] width 47 height 28
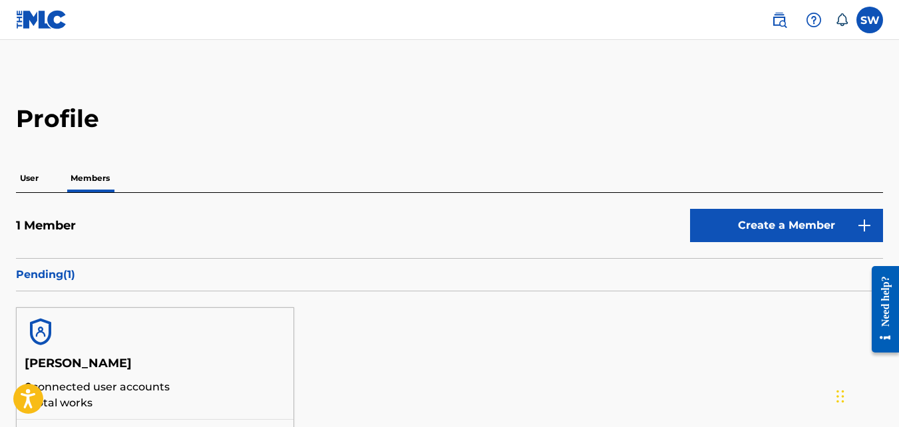
click at [786, 37] on nav "SW SW [PERSON_NAME] [EMAIL_ADDRESS][DOMAIN_NAME] Notification Preferences Profi…" at bounding box center [449, 20] width 899 height 40
click at [784, 17] on img at bounding box center [779, 20] width 16 height 16
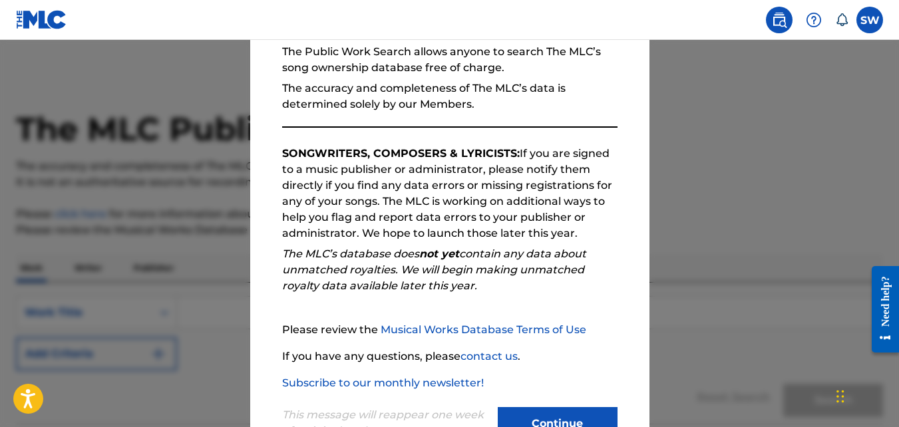
scroll to position [182, 0]
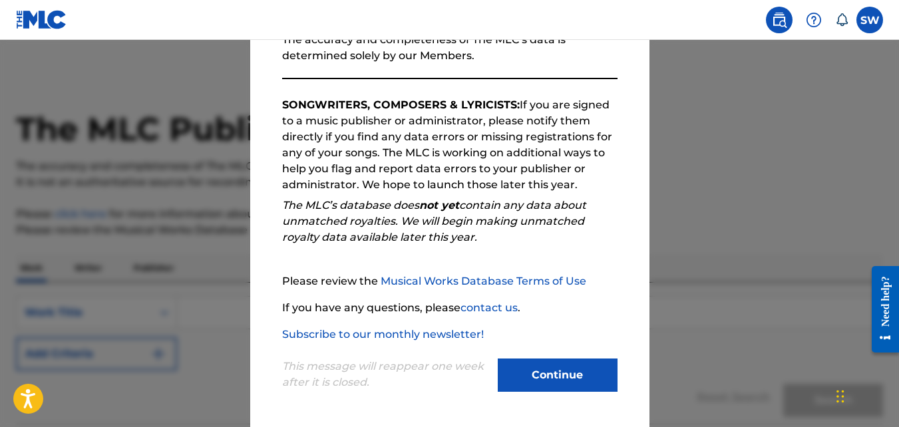
click at [536, 389] on button "Continue" at bounding box center [558, 375] width 120 height 33
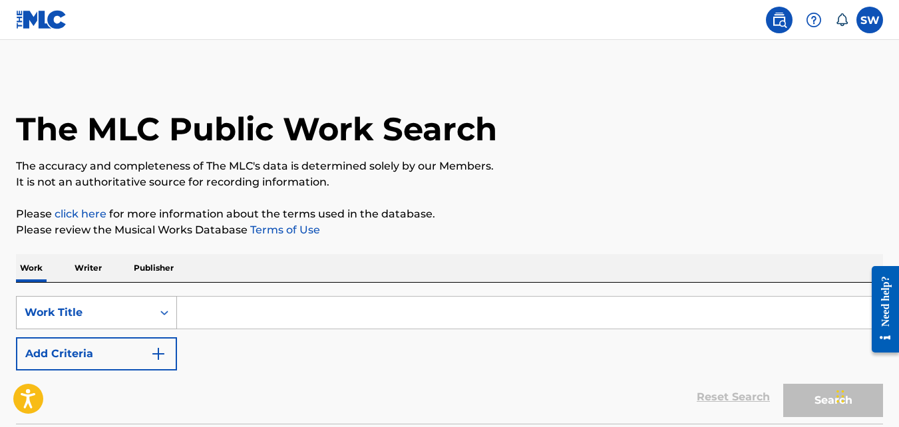
scroll to position [67, 0]
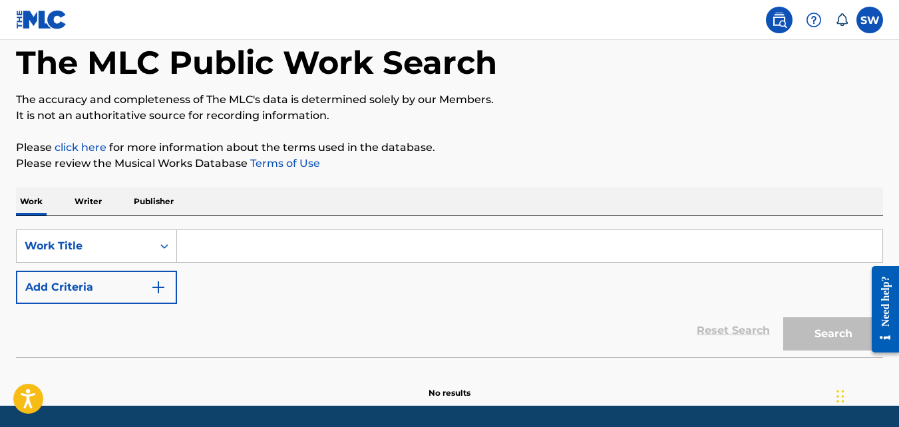
click at [90, 202] on p "Writer" at bounding box center [88, 202] width 35 height 28
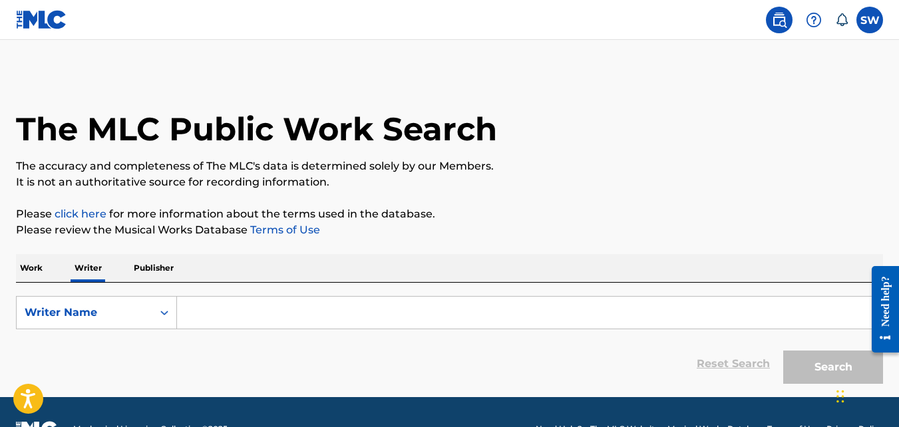
scroll to position [34, 0]
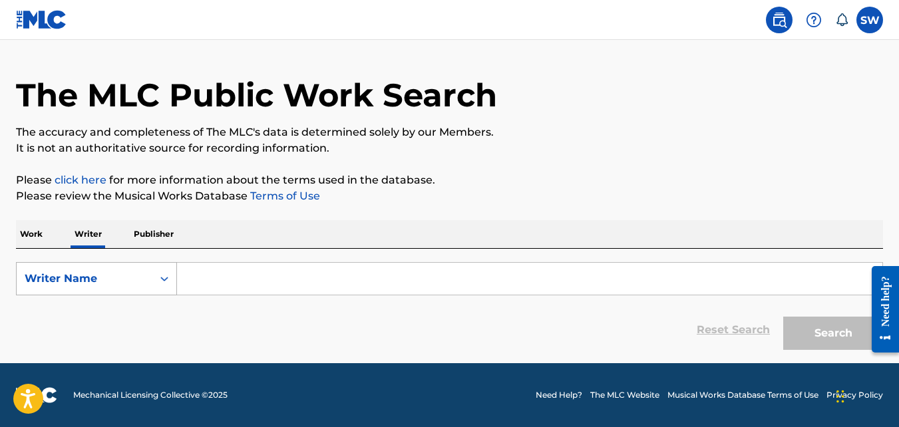
click at [122, 275] on div "Writer Name" at bounding box center [85, 279] width 120 height 16
click at [143, 234] on p "Publisher" at bounding box center [154, 234] width 48 height 28
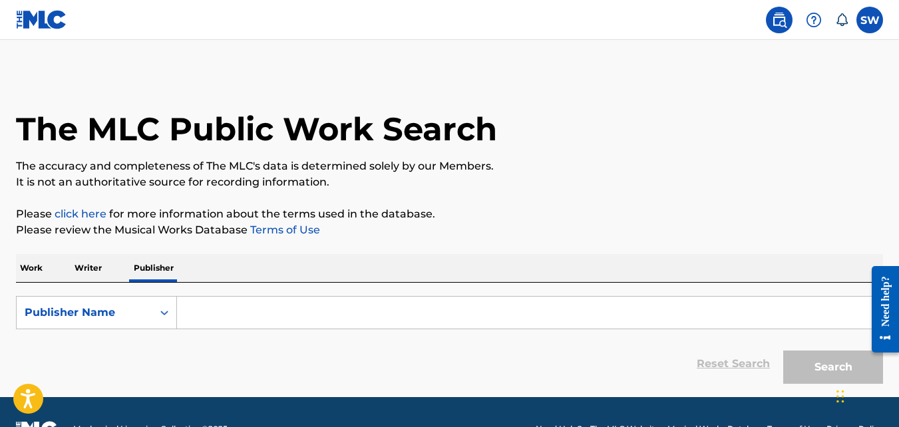
click at [33, 267] on p "Work" at bounding box center [31, 268] width 31 height 28
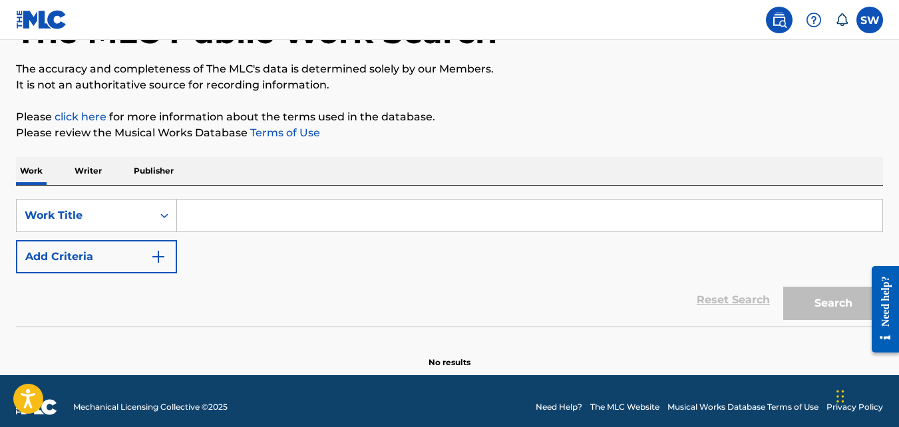
scroll to position [109, 0]
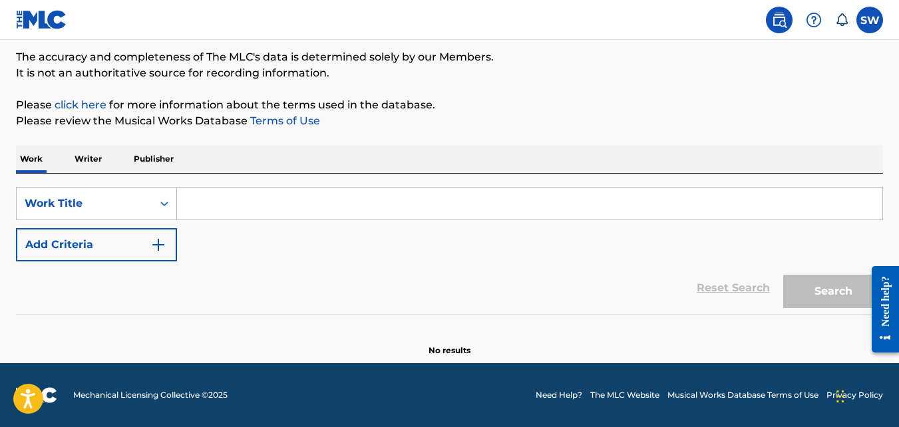
click at [150, 248] on img "Search Form" at bounding box center [158, 245] width 16 height 16
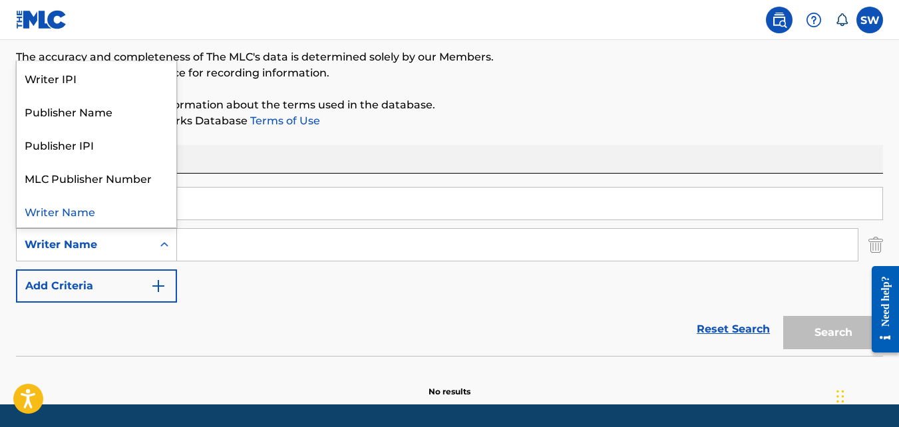
click at [157, 245] on div "Search Form" at bounding box center [164, 245] width 24 height 24
click at [175, 252] on div "Search Form" at bounding box center [164, 245] width 24 height 24
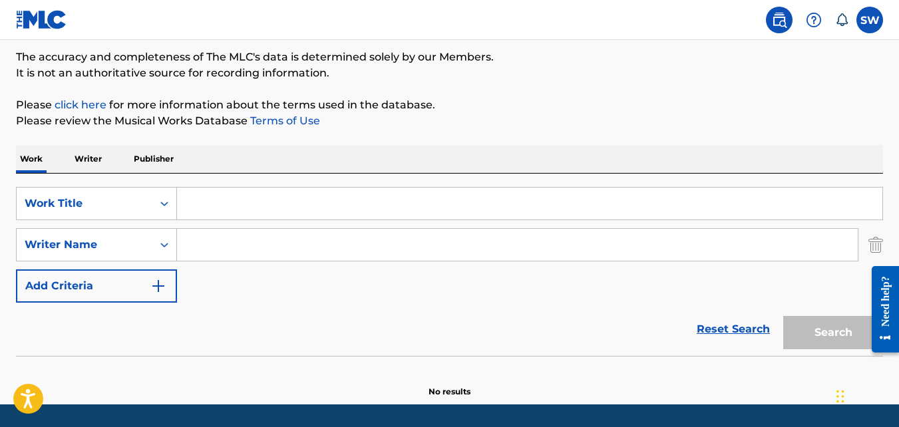
click at [709, 340] on link "Reset Search" at bounding box center [733, 329] width 86 height 29
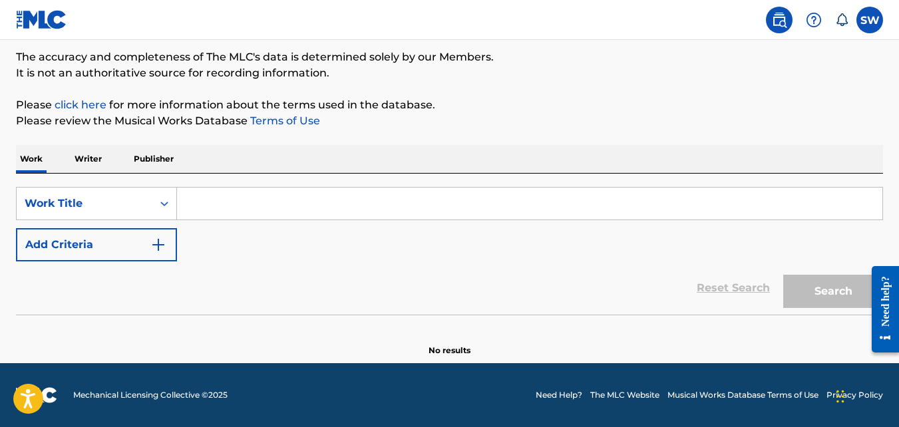
scroll to position [0, 0]
